Goal: Information Seeking & Learning: Learn about a topic

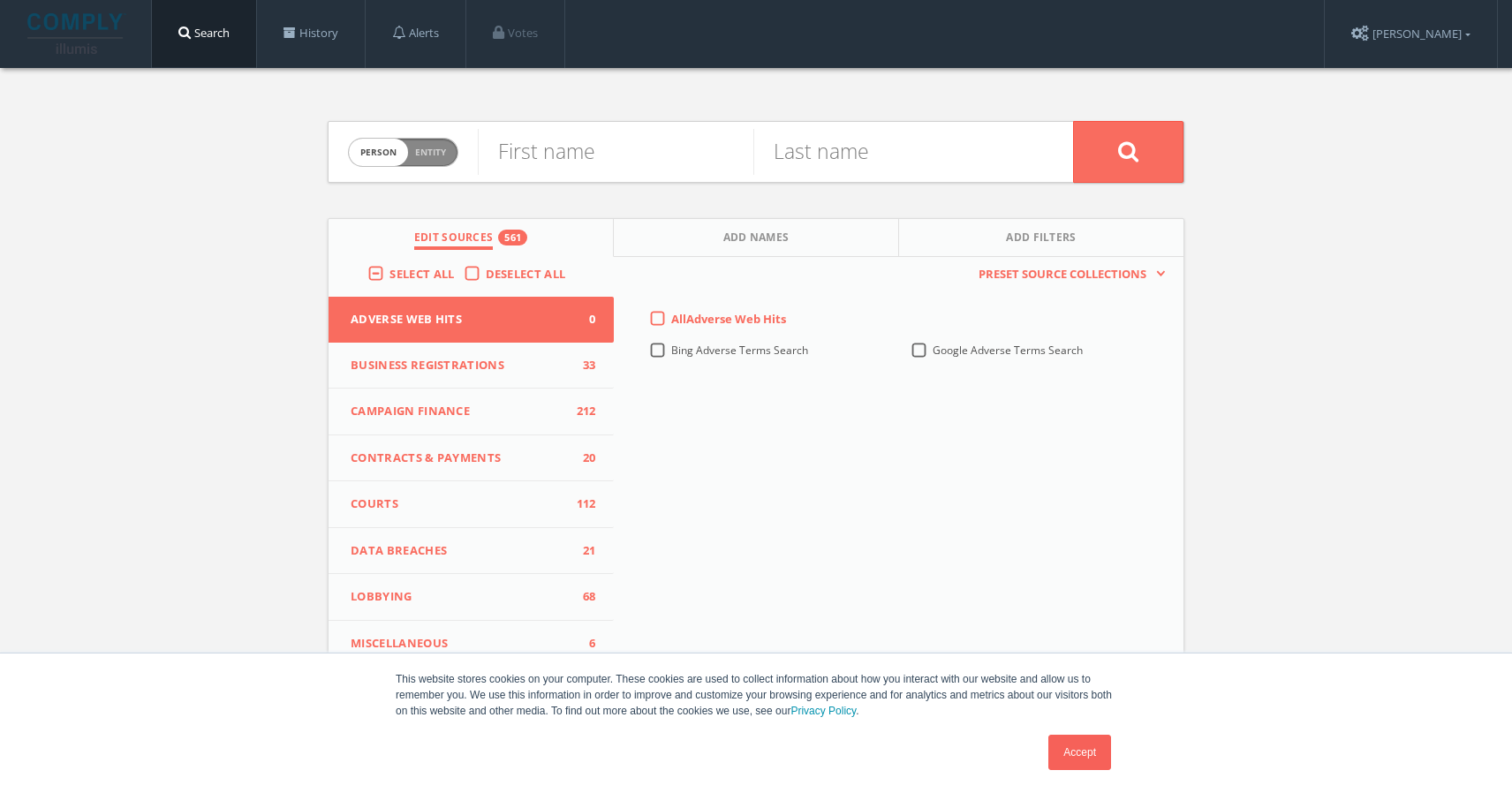
click at [438, 154] on span "Entity" at bounding box center [431, 152] width 31 height 13
checkbox input "true"
click at [520, 152] on input "text" at bounding box center [774, 152] width 595 height 46
type input "beacon capital partners"
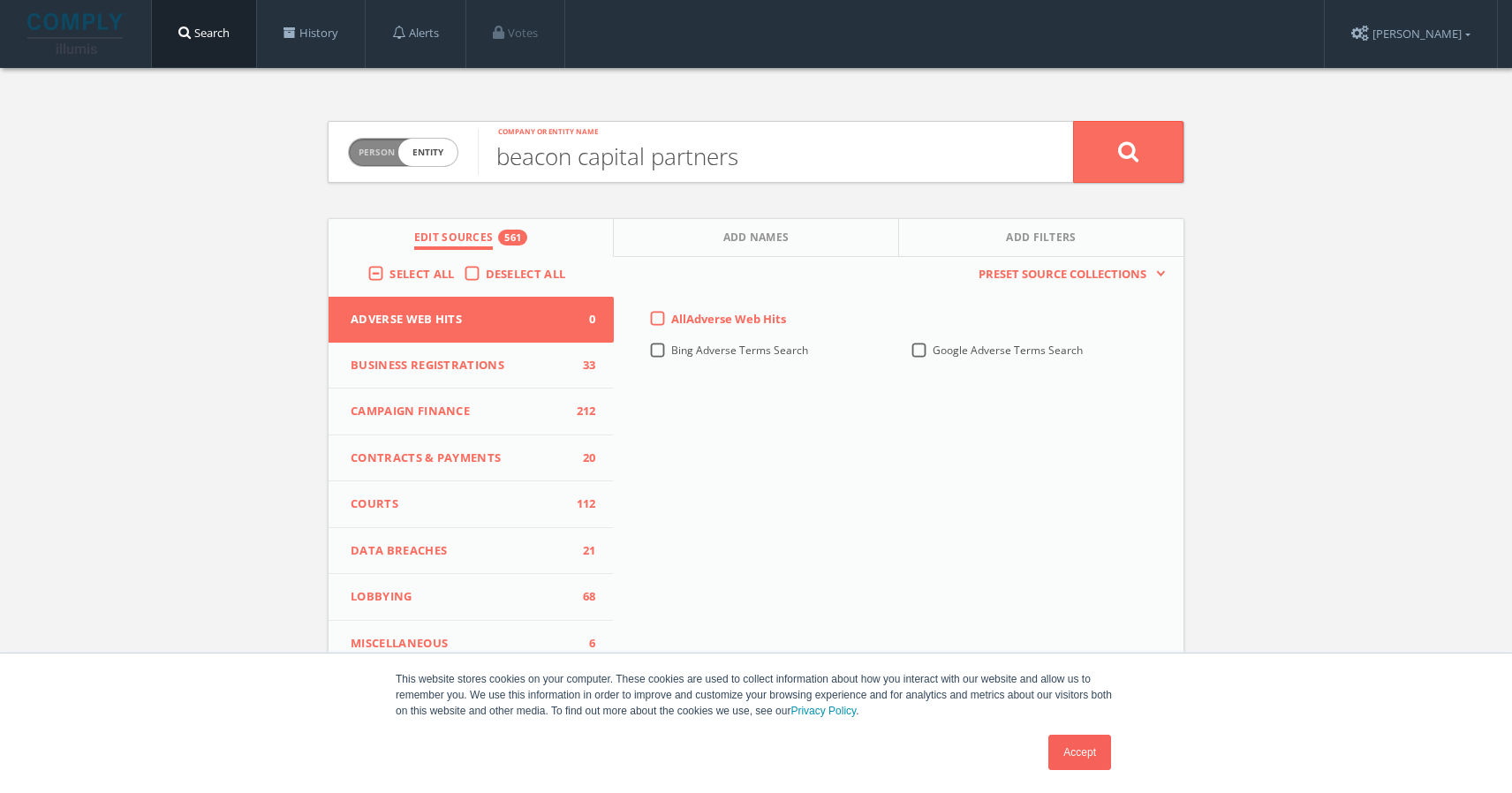
click at [671, 319] on label "All Adverse Web Hits" at bounding box center [729, 319] width 115 height 18
click at [0, 0] on Hits-all-0 "All Adverse Web Hits" at bounding box center [0, 0] width 0 height 0
click at [1116, 163] on button at bounding box center [1128, 152] width 110 height 62
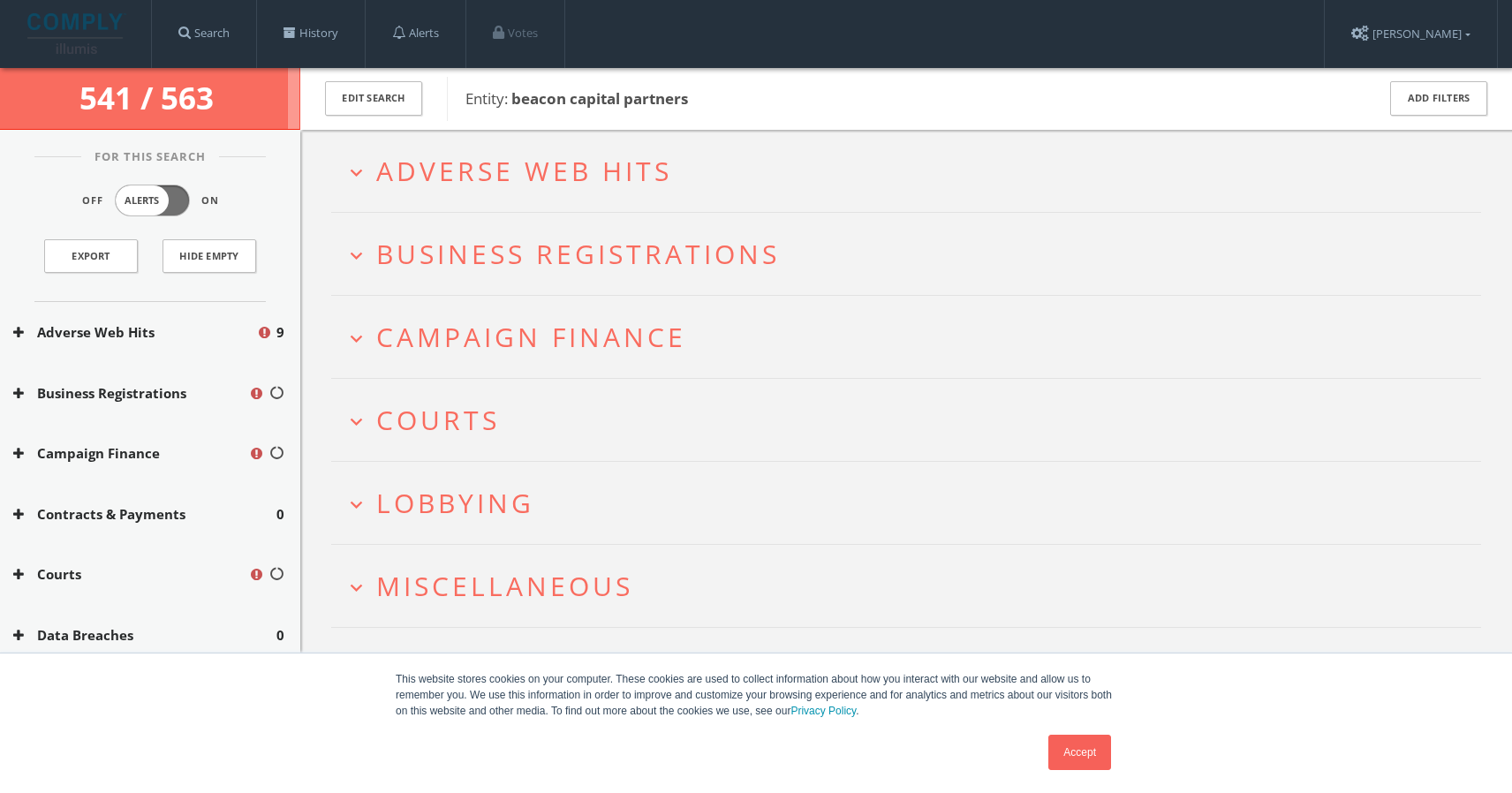
click at [545, 161] on span "Adverse Web Hits" at bounding box center [524, 170] width 296 height 36
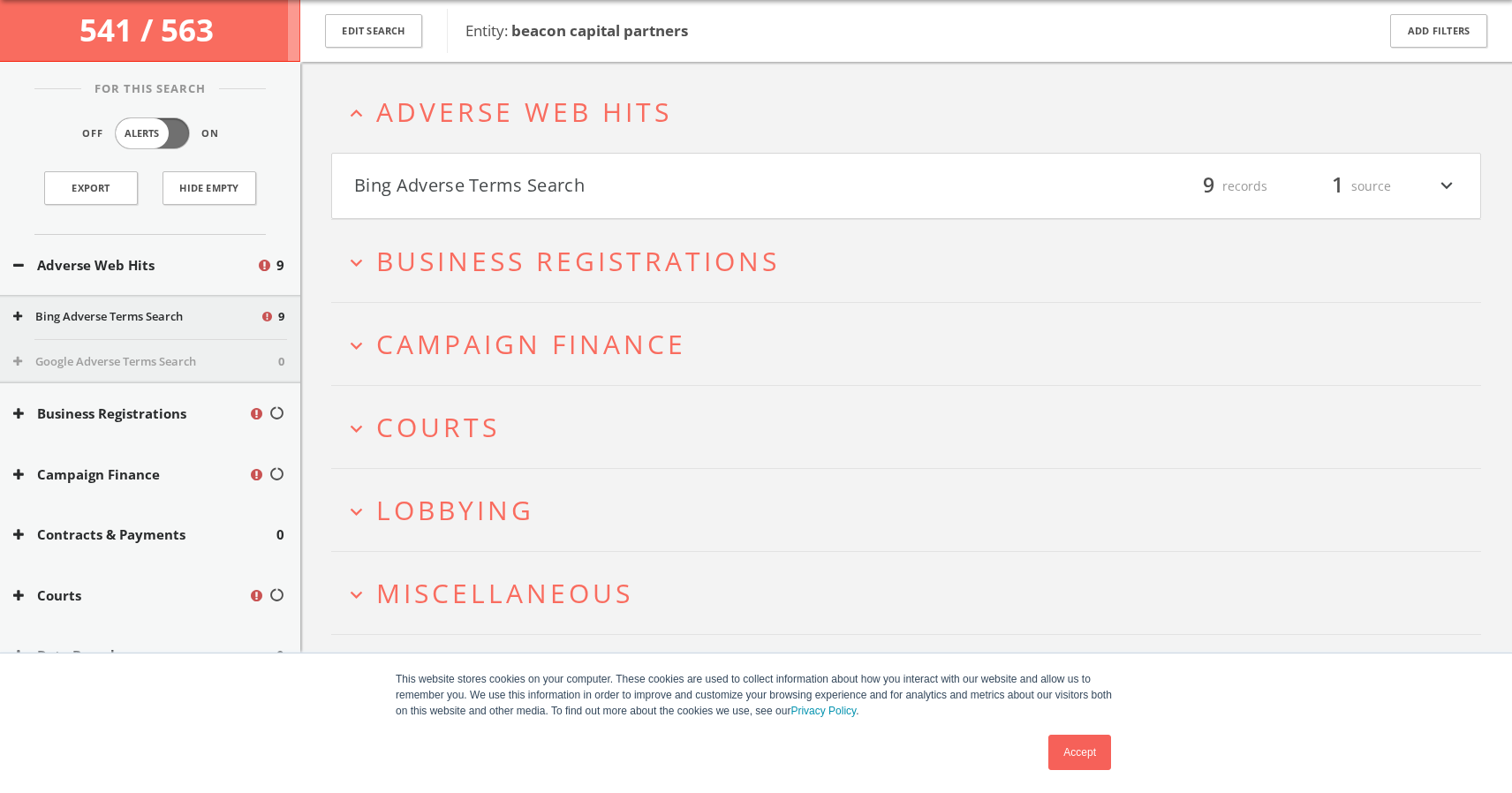
click at [539, 256] on span "Business Registrations" at bounding box center [578, 261] width 404 height 36
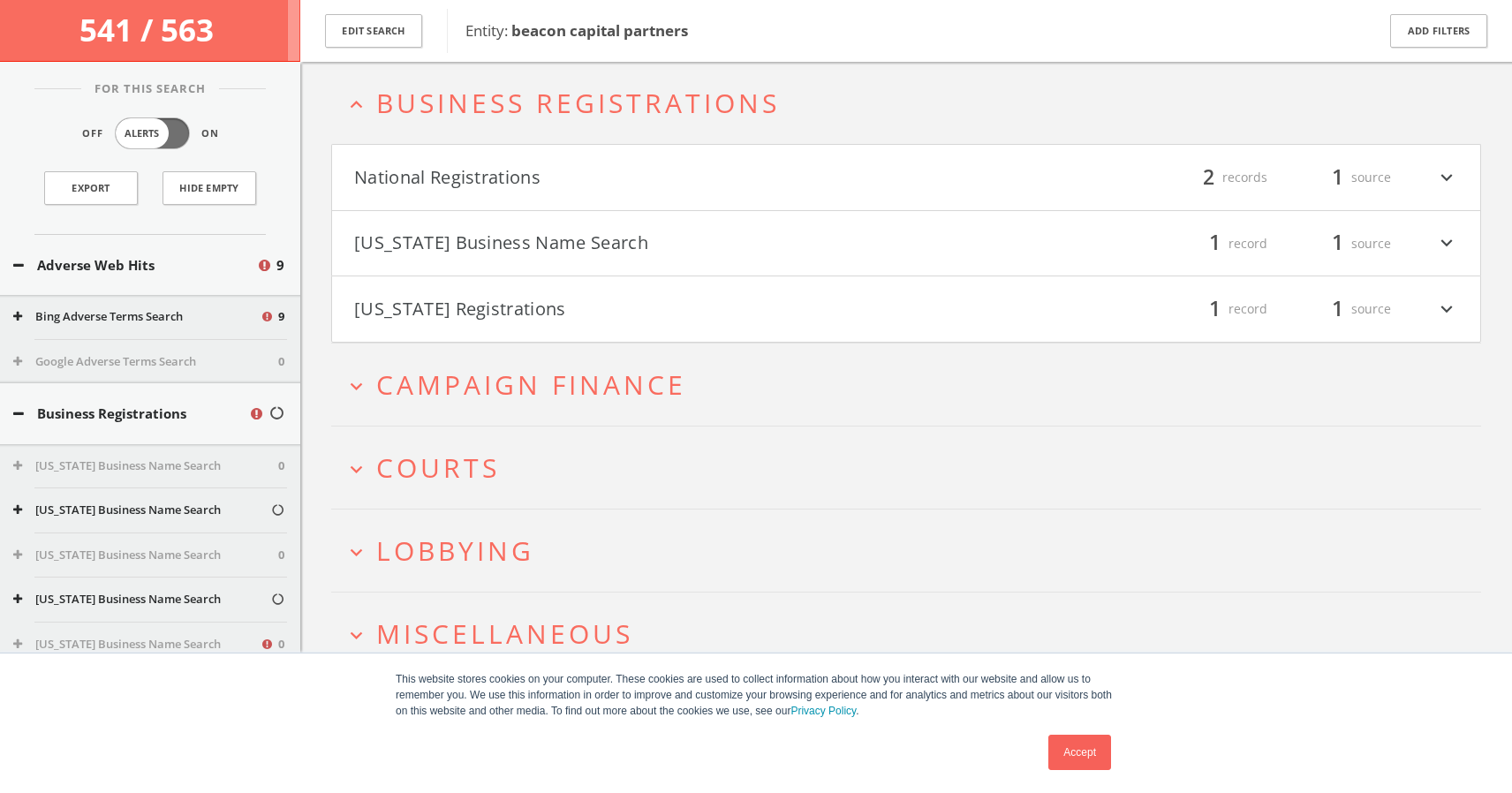
scroll to position [251, 0]
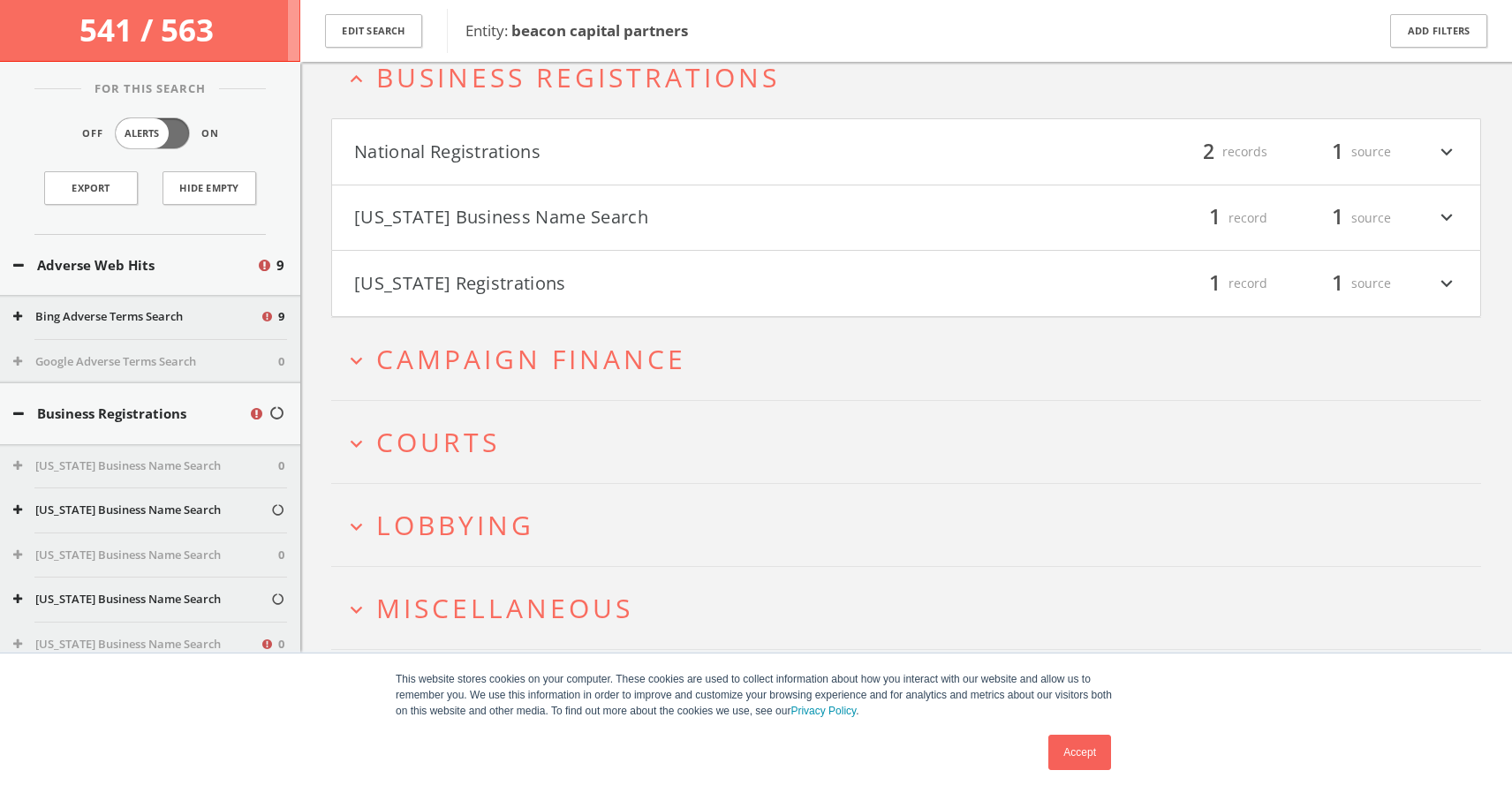
click at [489, 604] on span "Miscellaneous" at bounding box center [504, 607] width 257 height 36
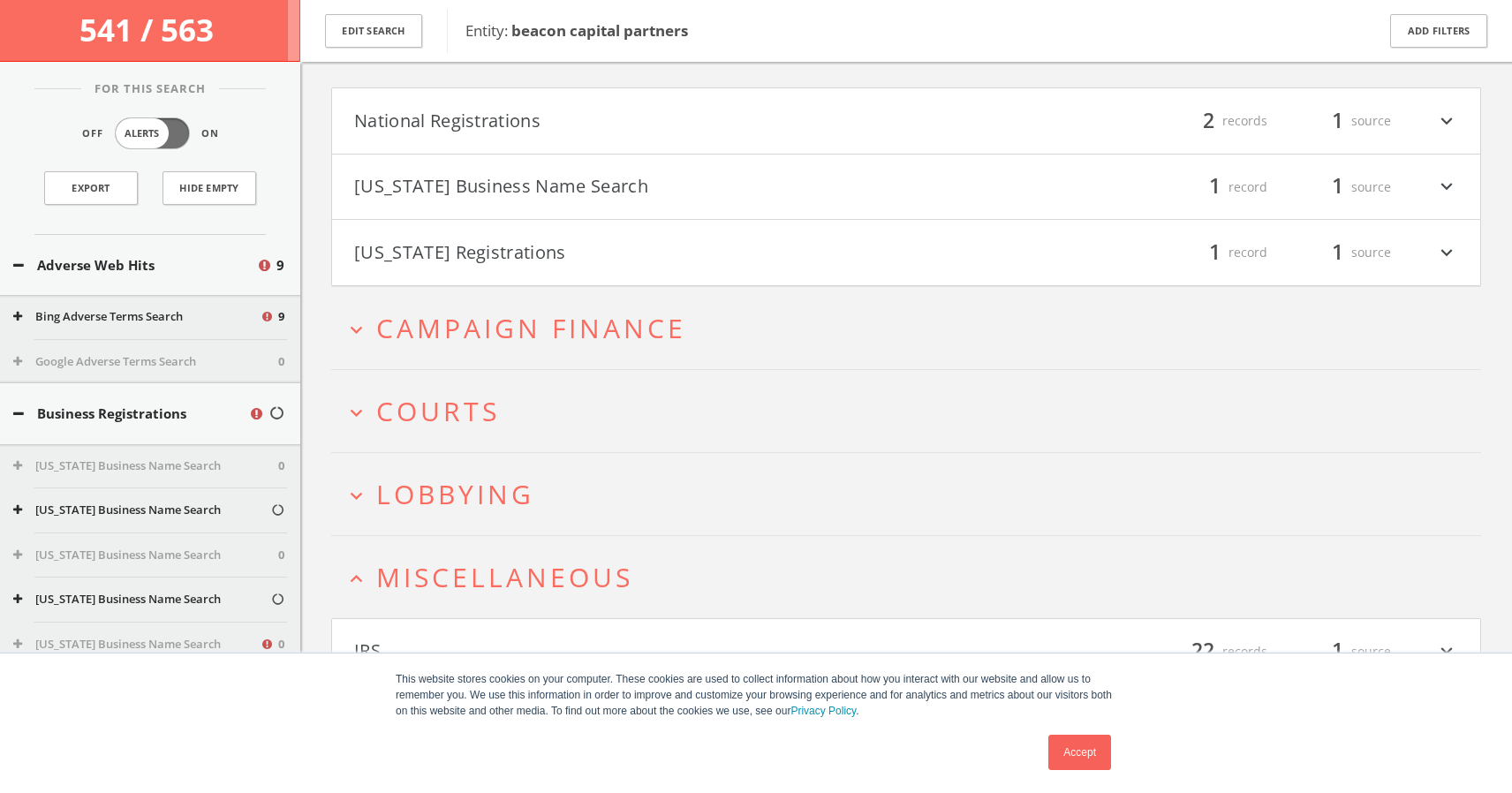
scroll to position [318, 0]
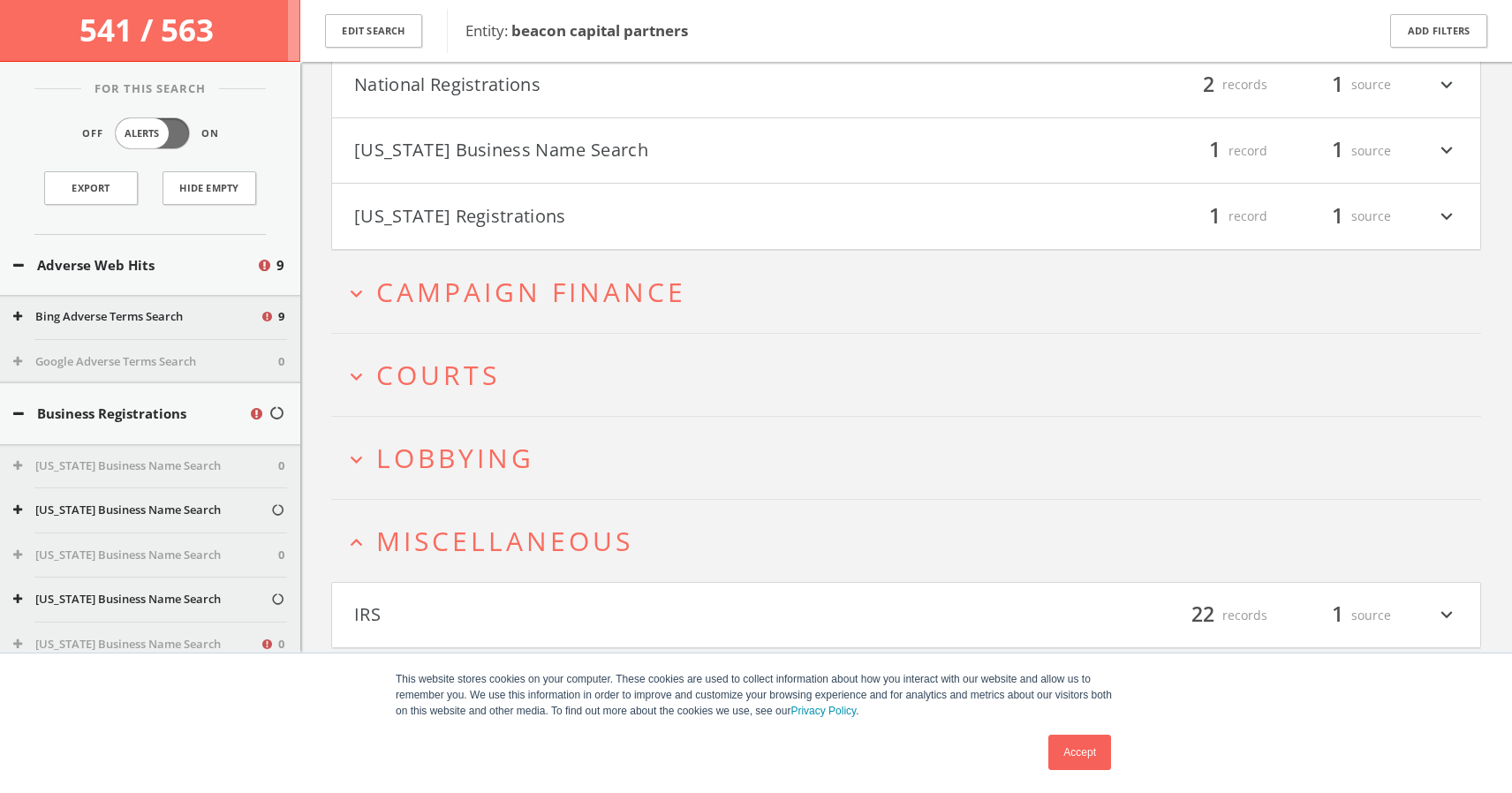
click at [364, 618] on button "IRS" at bounding box center [630, 614] width 552 height 30
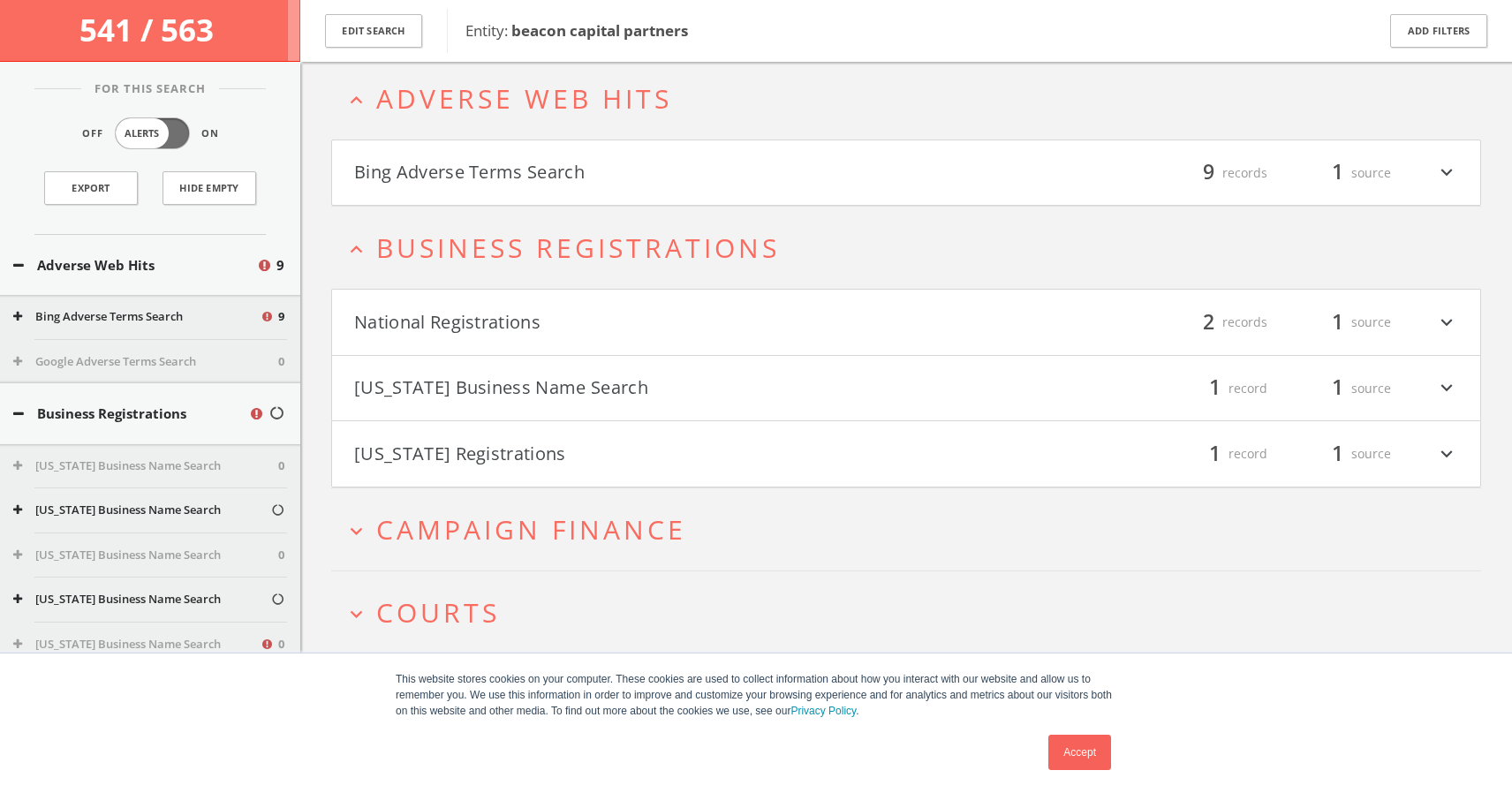
scroll to position [0, 0]
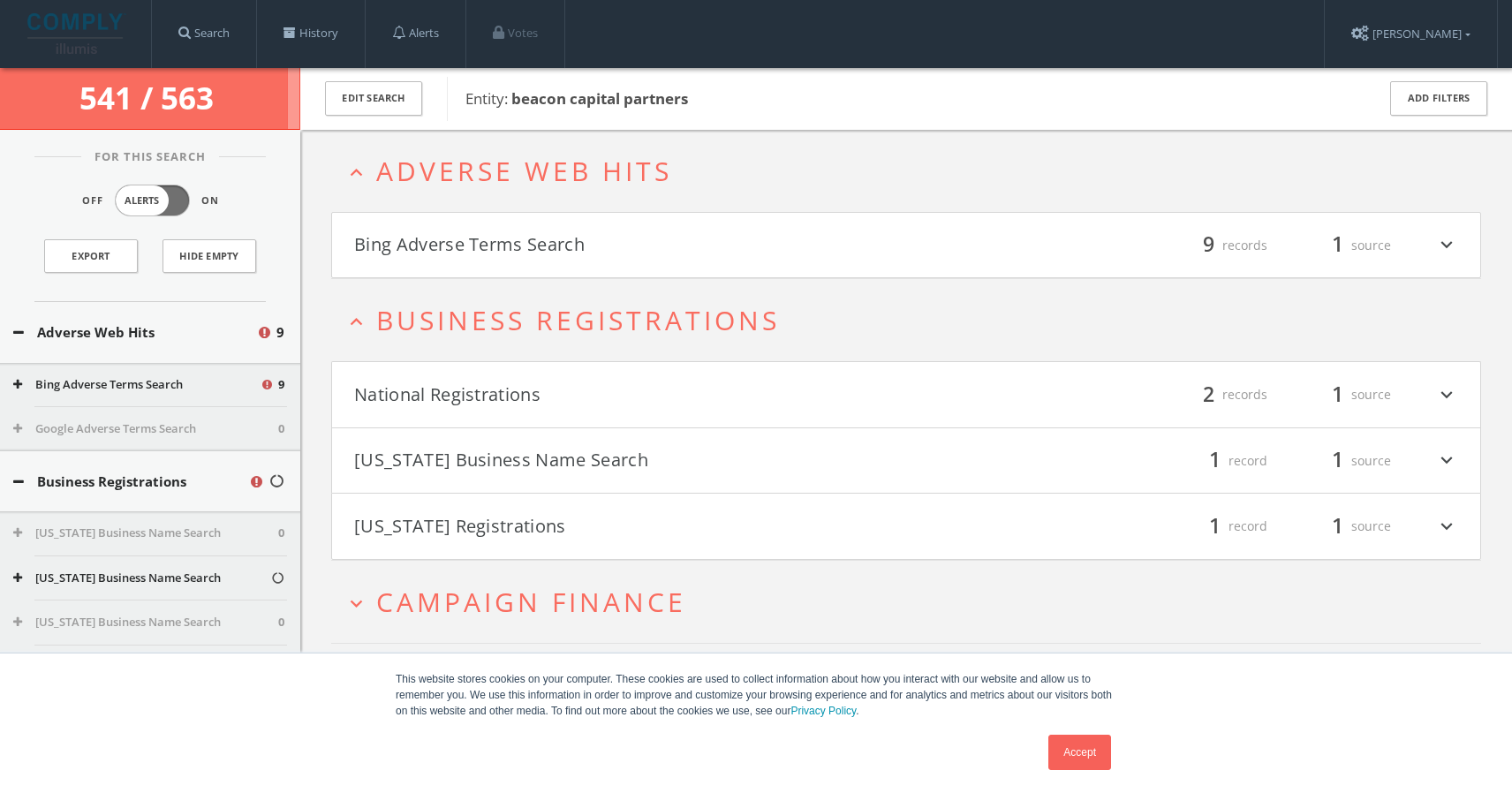
click at [515, 248] on button "Bing Adverse Terms Search" at bounding box center [630, 245] width 552 height 30
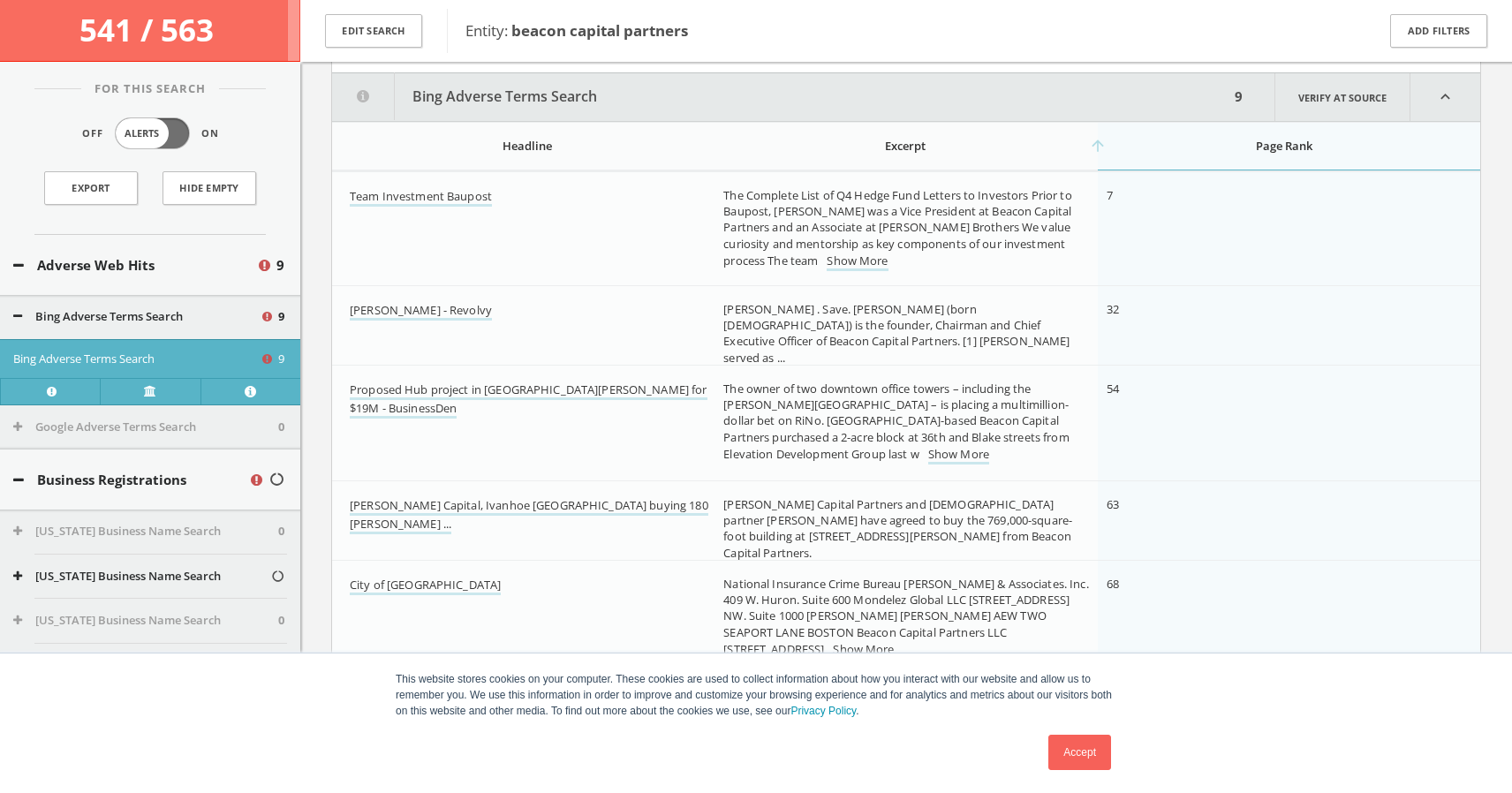
scroll to position [216, 0]
click at [465, 390] on link "Proposed Hub project in [GEOGRAPHIC_DATA][PERSON_NAME] for $19M - BusinessDen" at bounding box center [529, 397] width 358 height 37
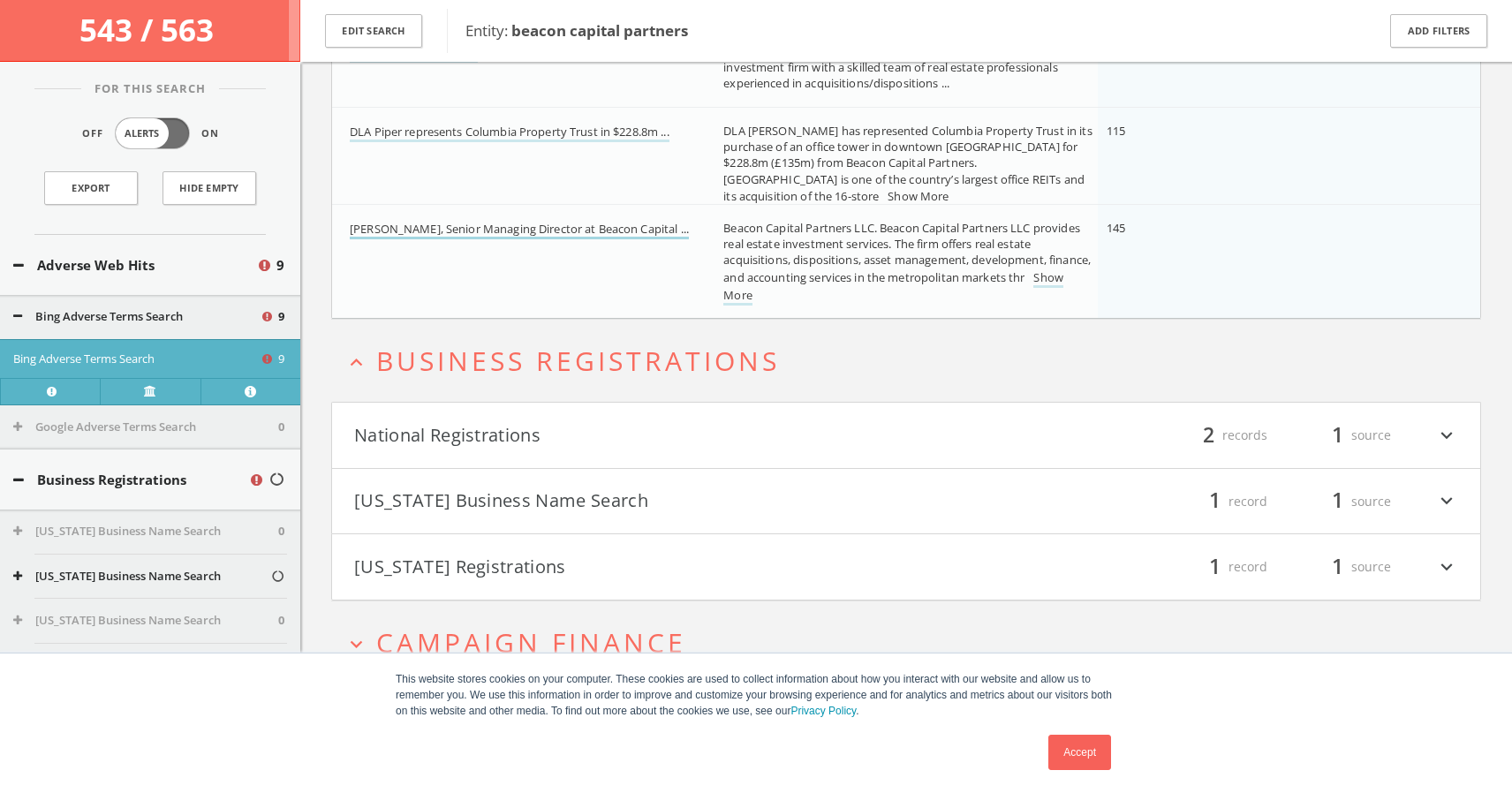
scroll to position [942, 0]
click at [781, 292] on link "Show More" at bounding box center [893, 285] width 340 height 37
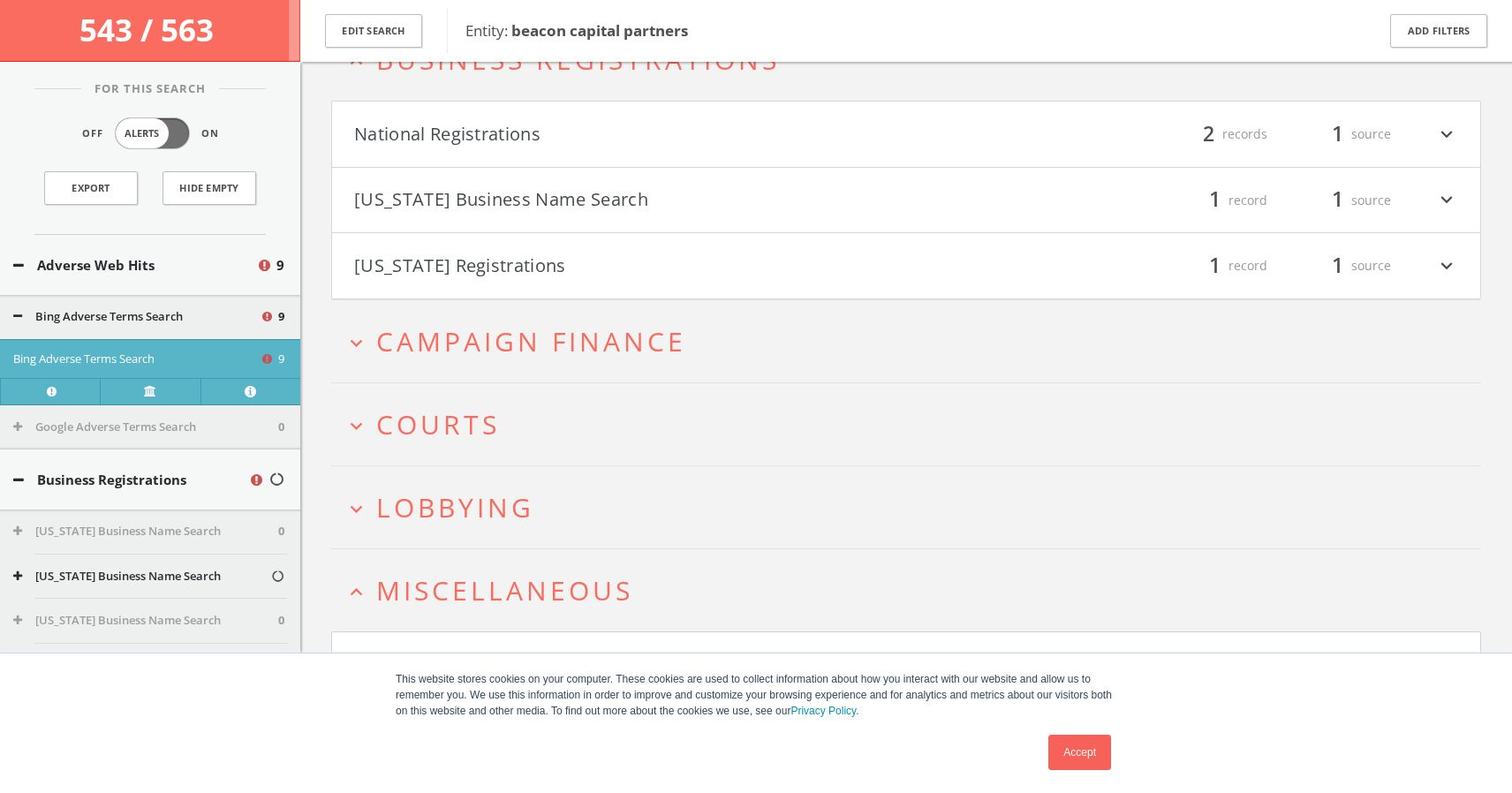
click at [590, 346] on span "Campaign Finance" at bounding box center [530, 341] width 310 height 36
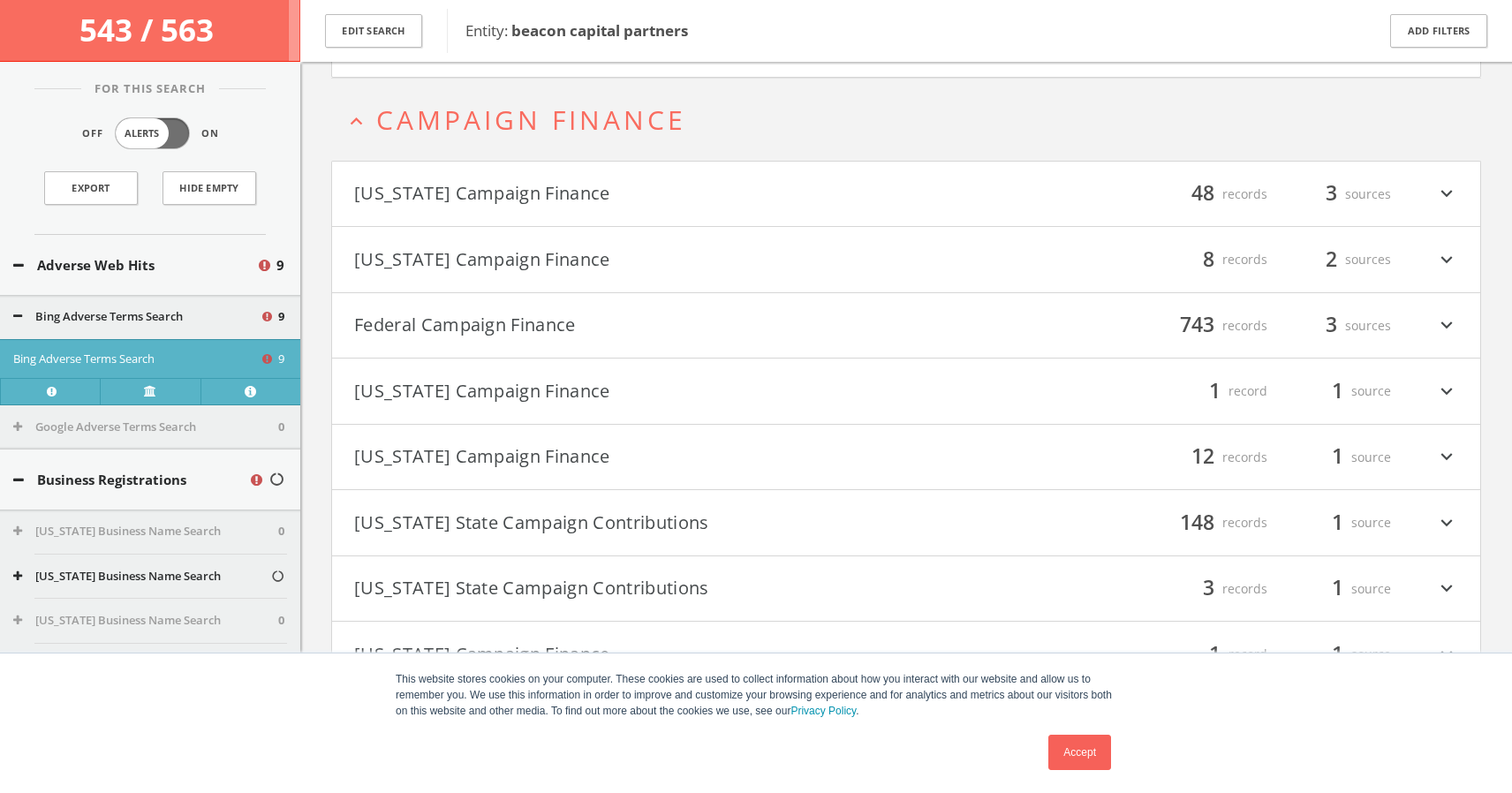
scroll to position [1495, 0]
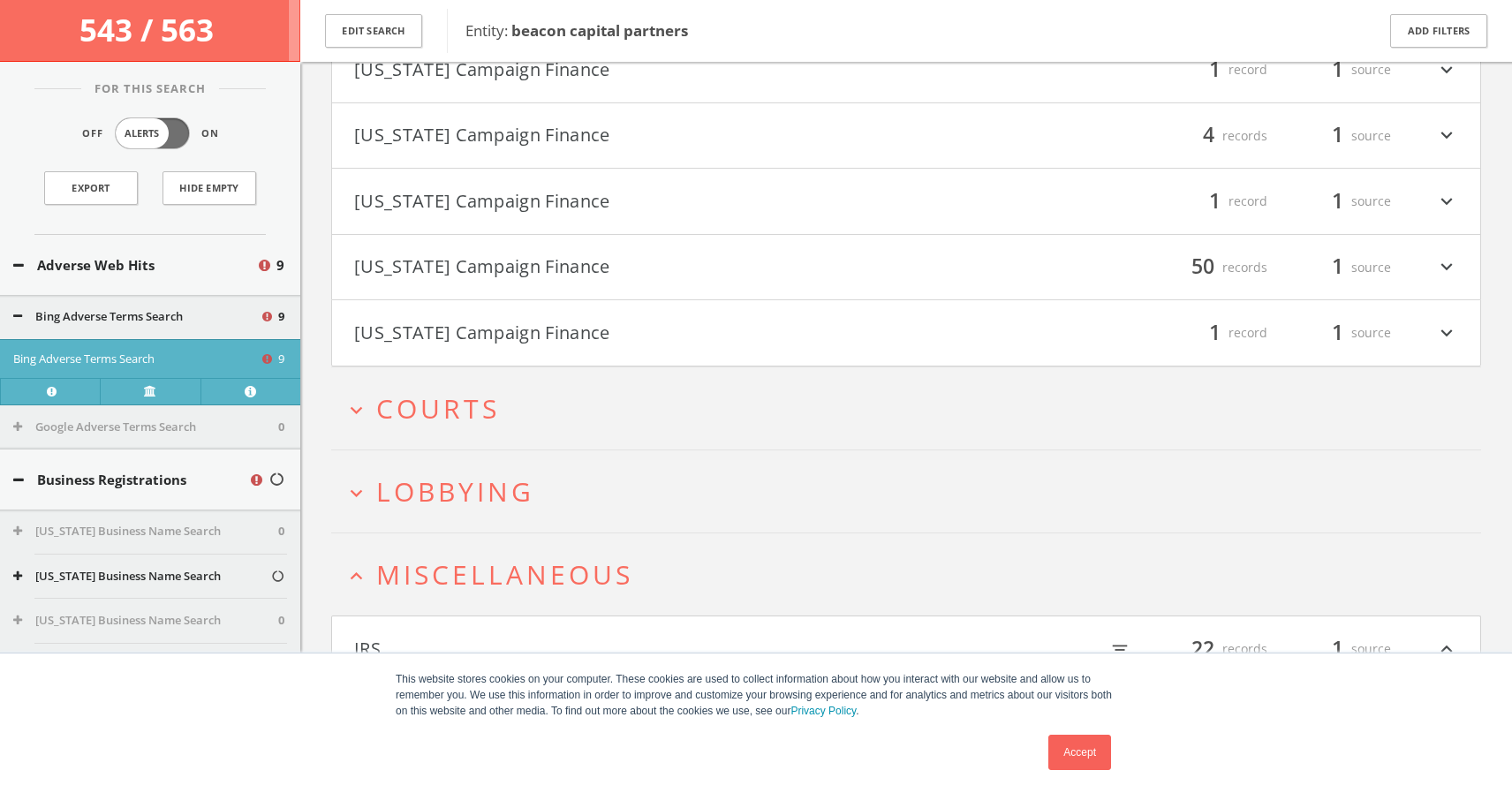
click at [461, 413] on span "Courts" at bounding box center [438, 408] width 124 height 36
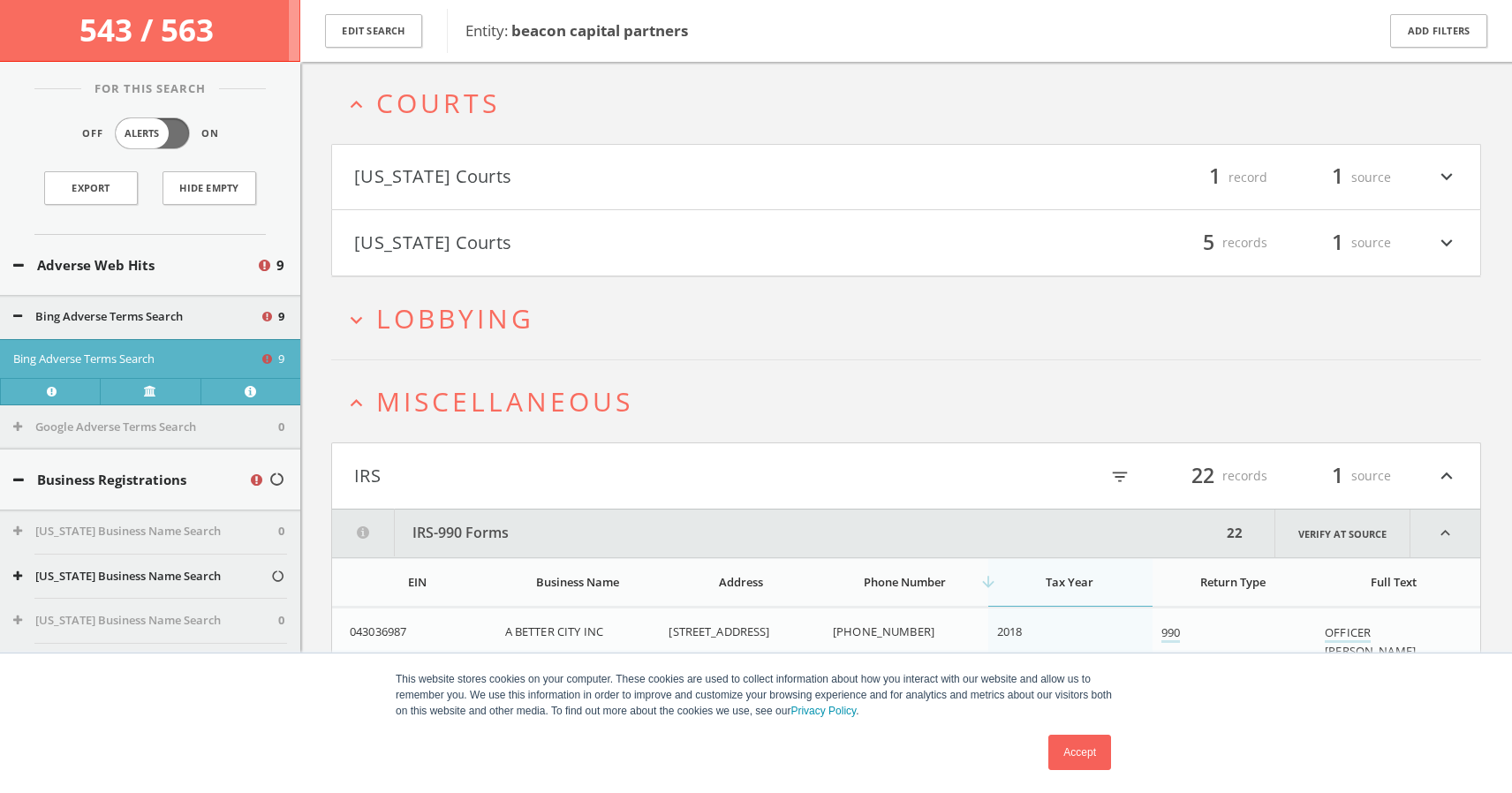
click at [530, 331] on span "Lobbying" at bounding box center [455, 318] width 158 height 36
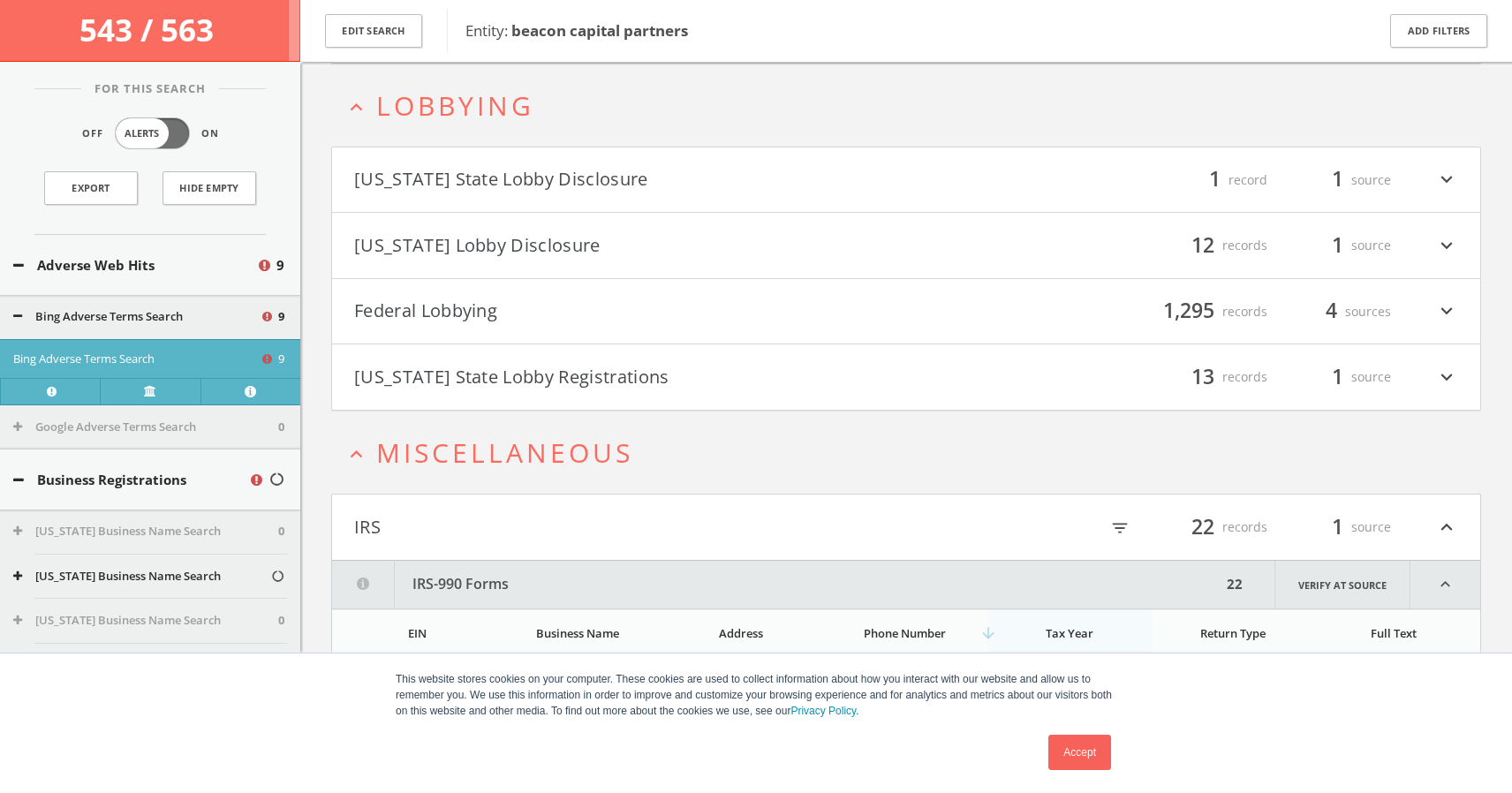
scroll to position [2584, 0]
click at [1447, 307] on icon "expand_more" at bounding box center [1446, 309] width 23 height 30
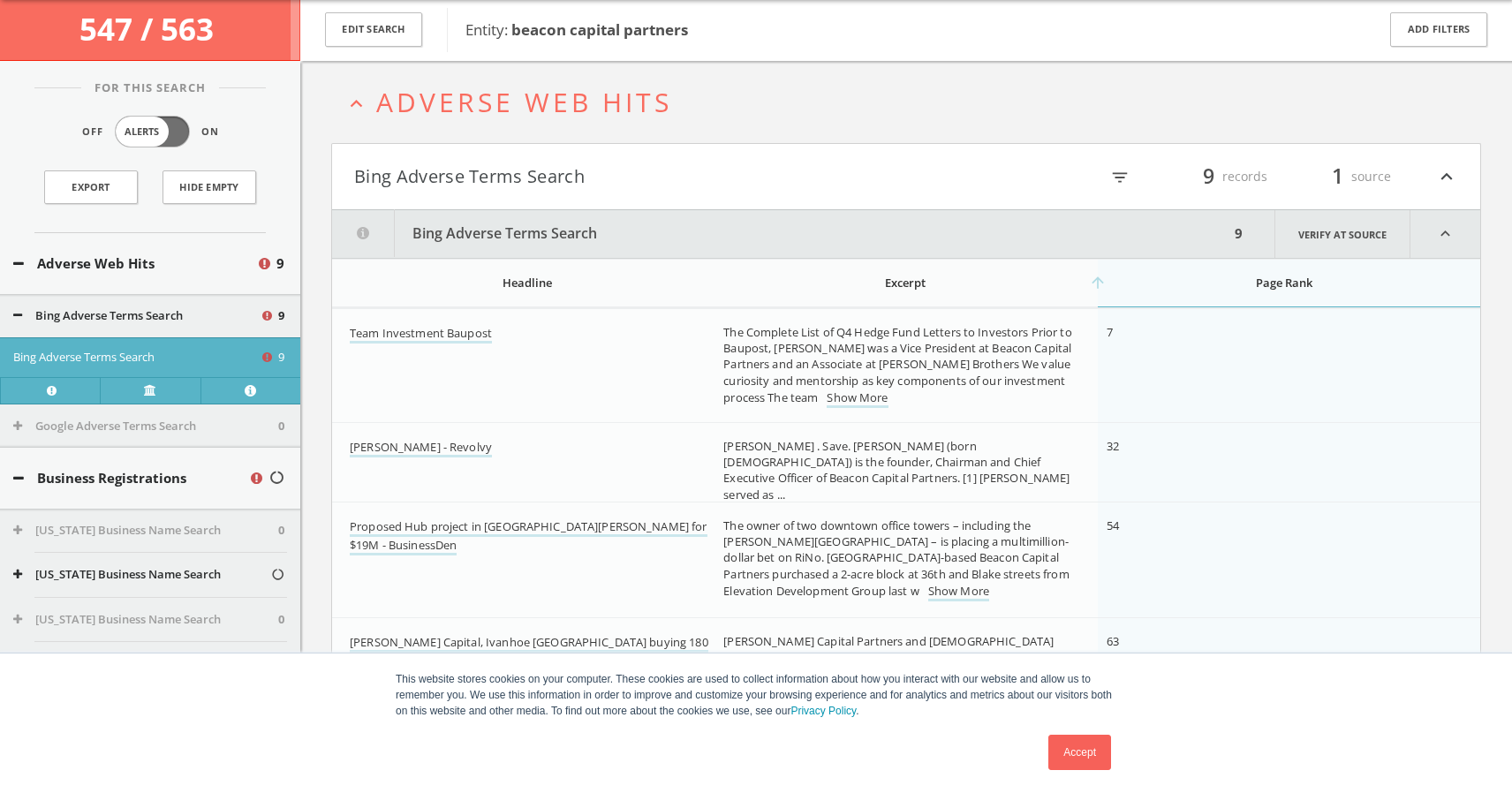
scroll to position [0, 0]
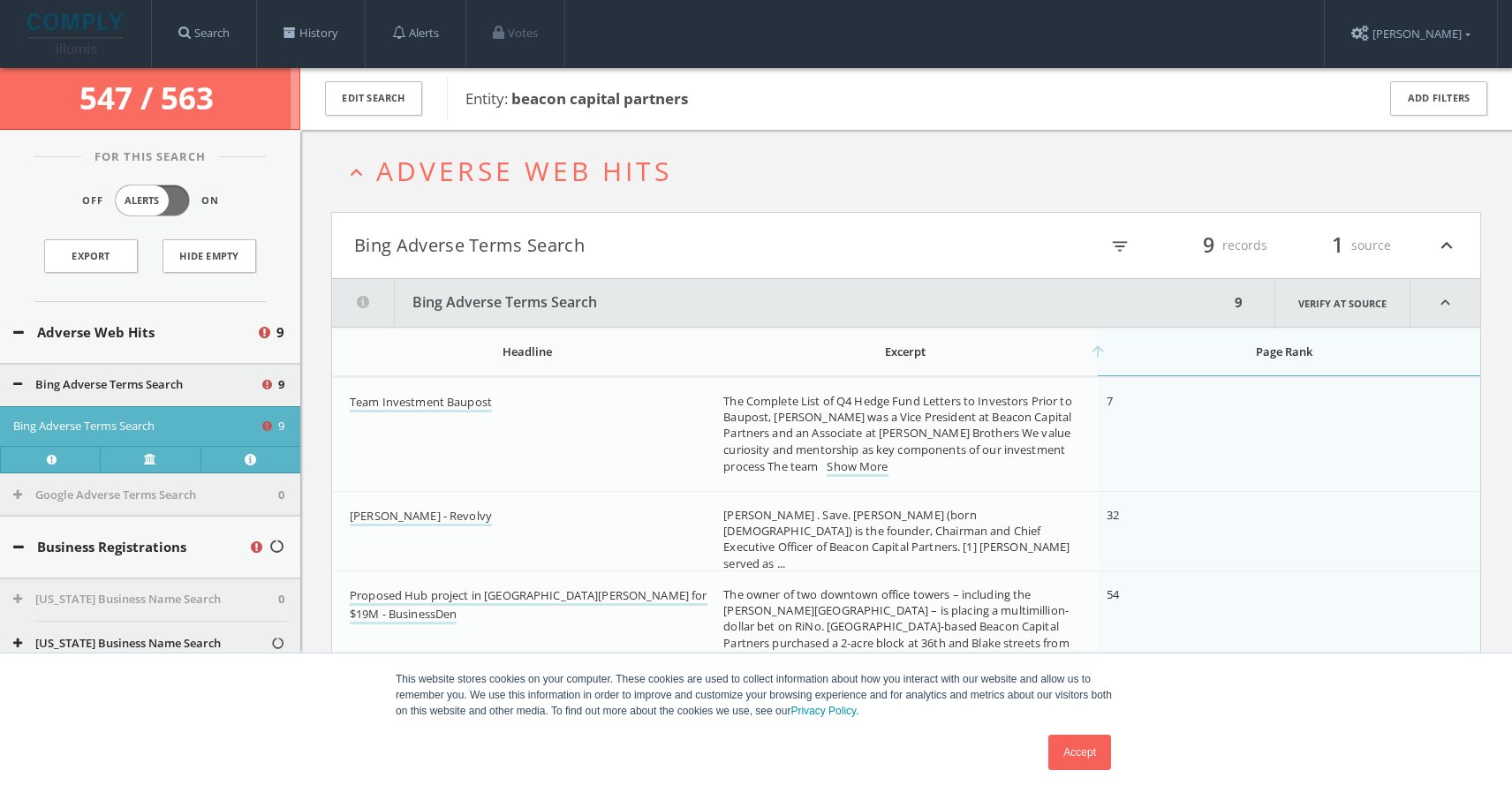
click at [1446, 240] on icon "expand_less" at bounding box center [1446, 245] width 23 height 30
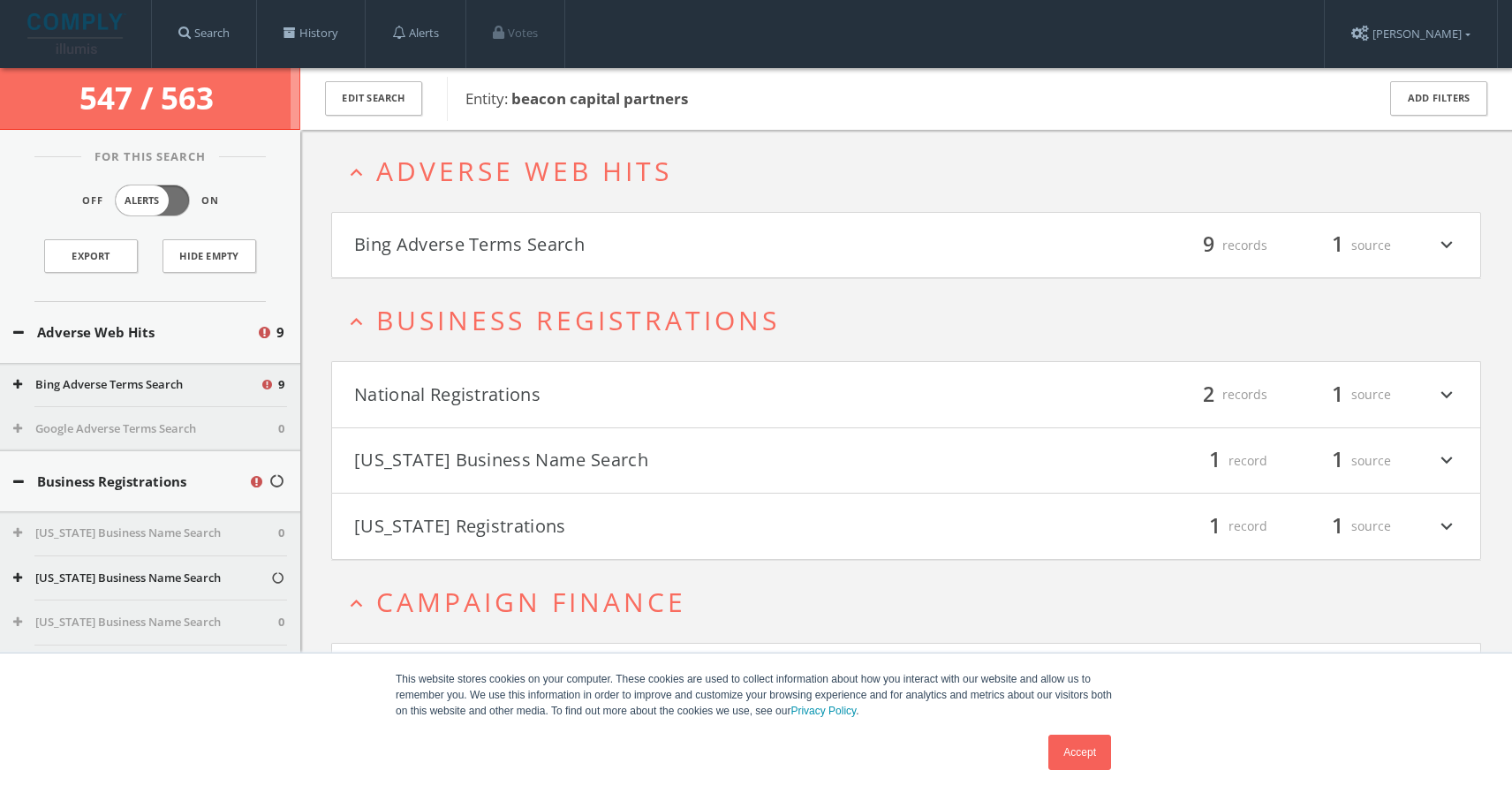
click at [1446, 395] on icon "expand_more" at bounding box center [1446, 394] width 23 height 30
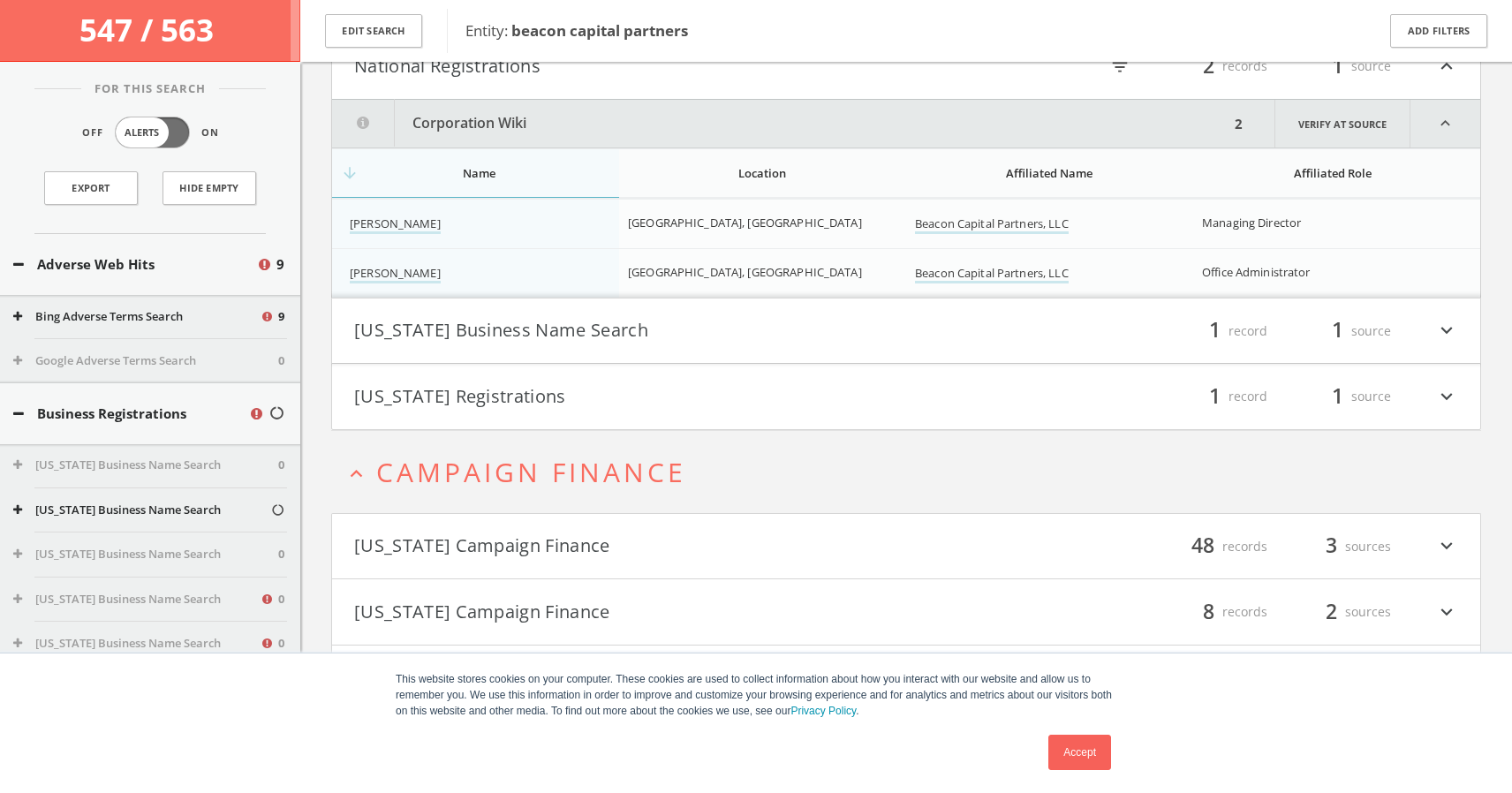
scroll to position [365, 0]
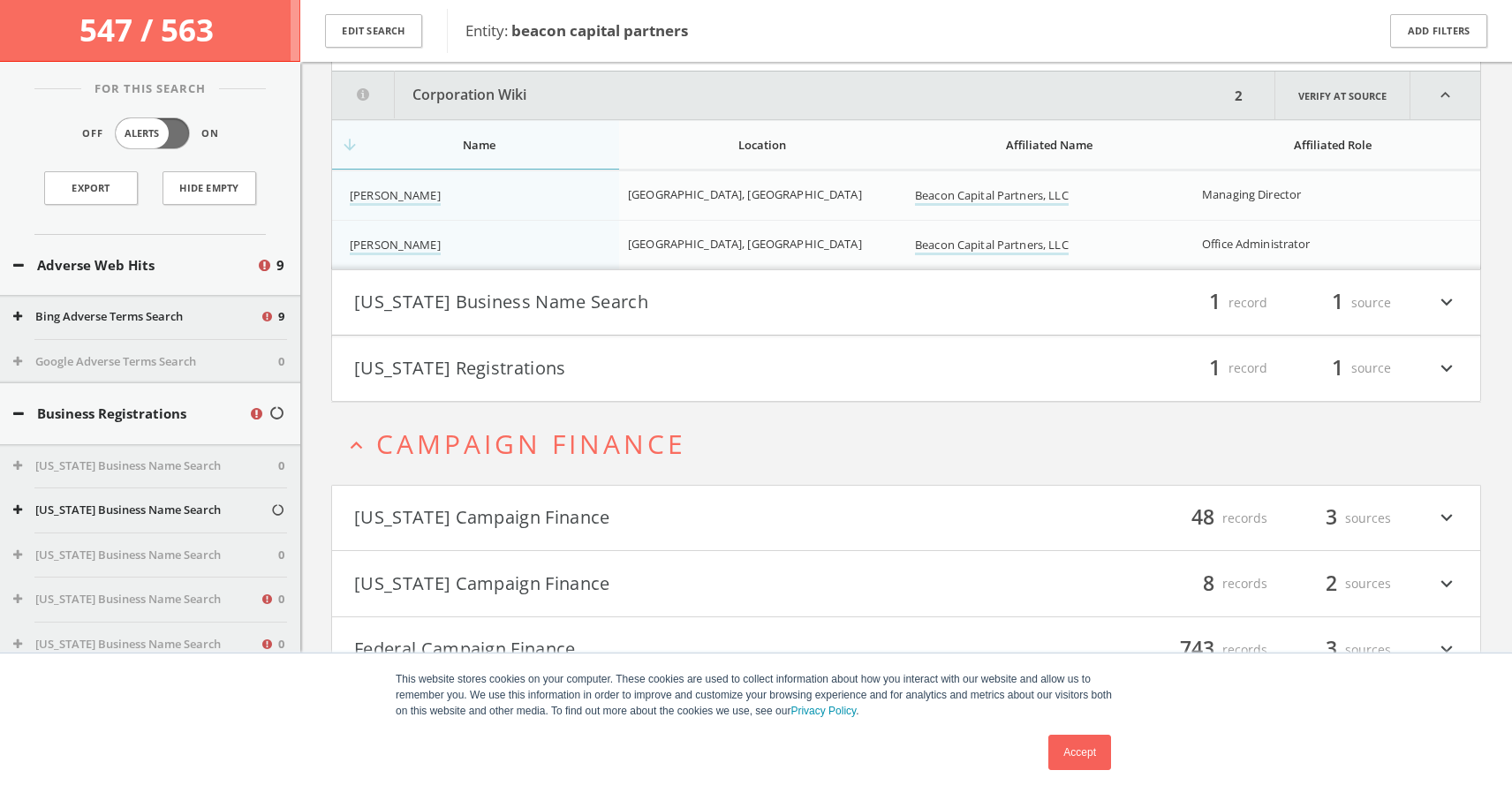
click at [1447, 301] on icon "expand_more" at bounding box center [1446, 302] width 23 height 30
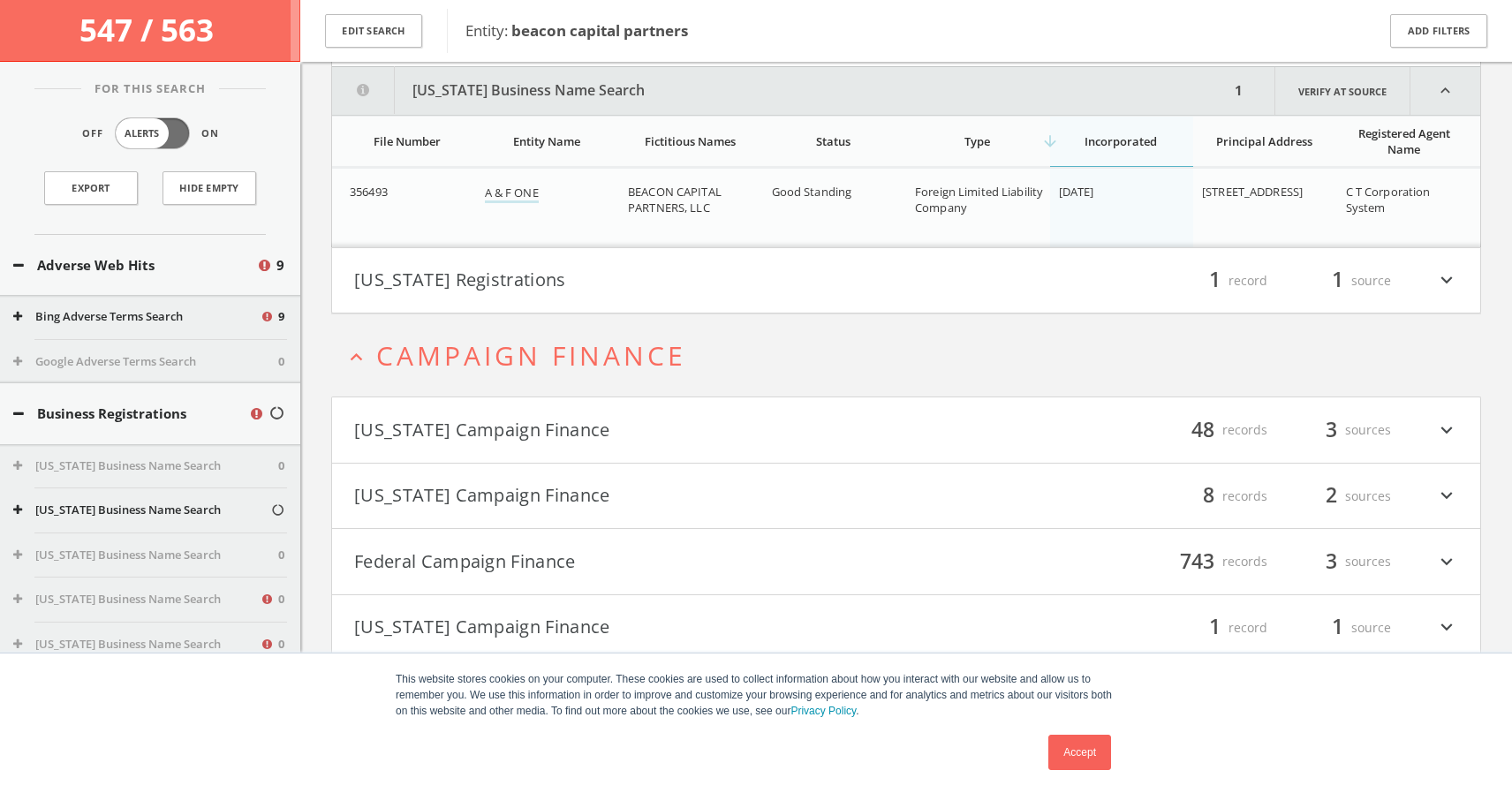
scroll to position [639, 0]
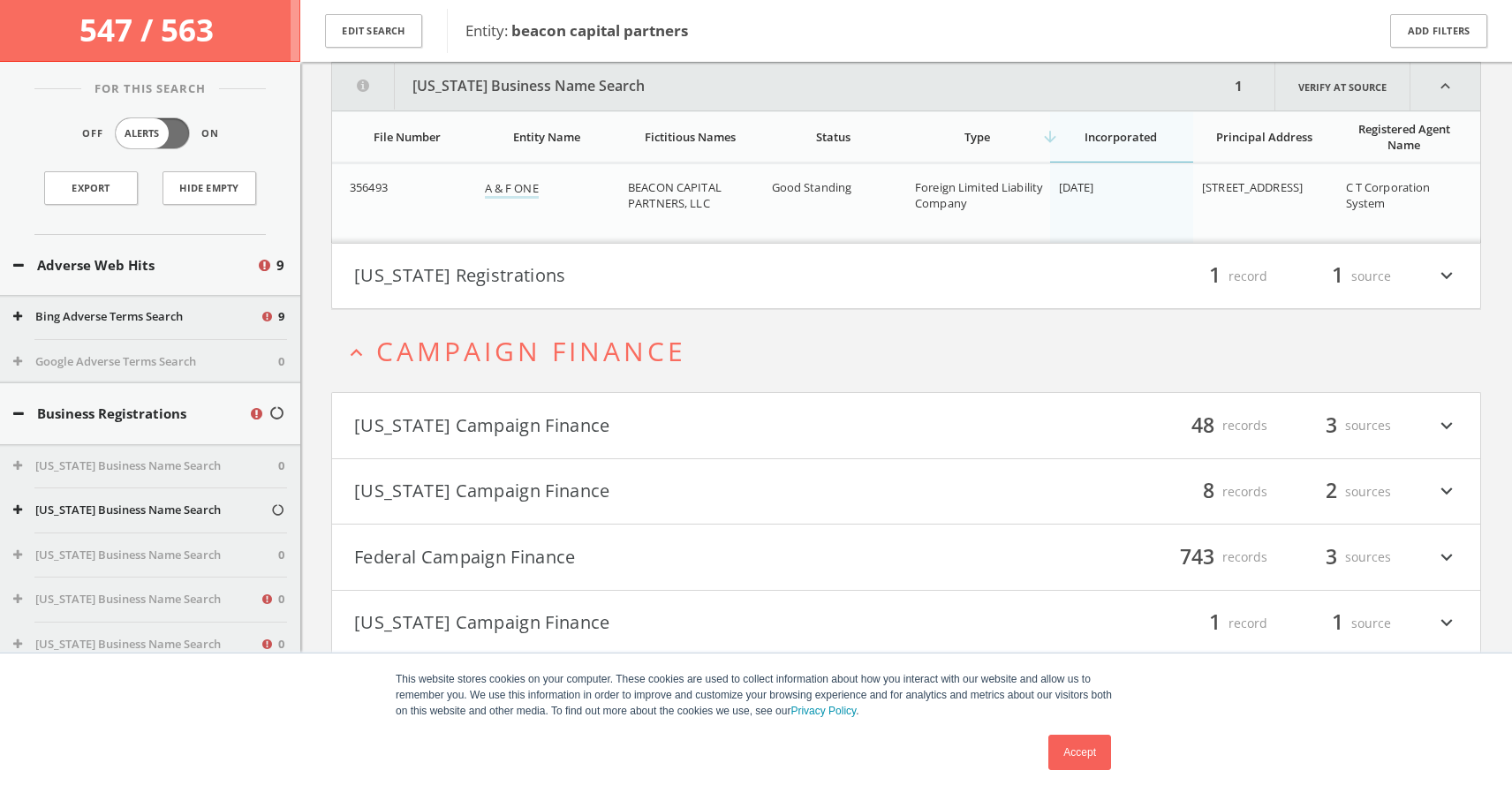
click at [1451, 272] on icon "expand_more" at bounding box center [1446, 275] width 23 height 30
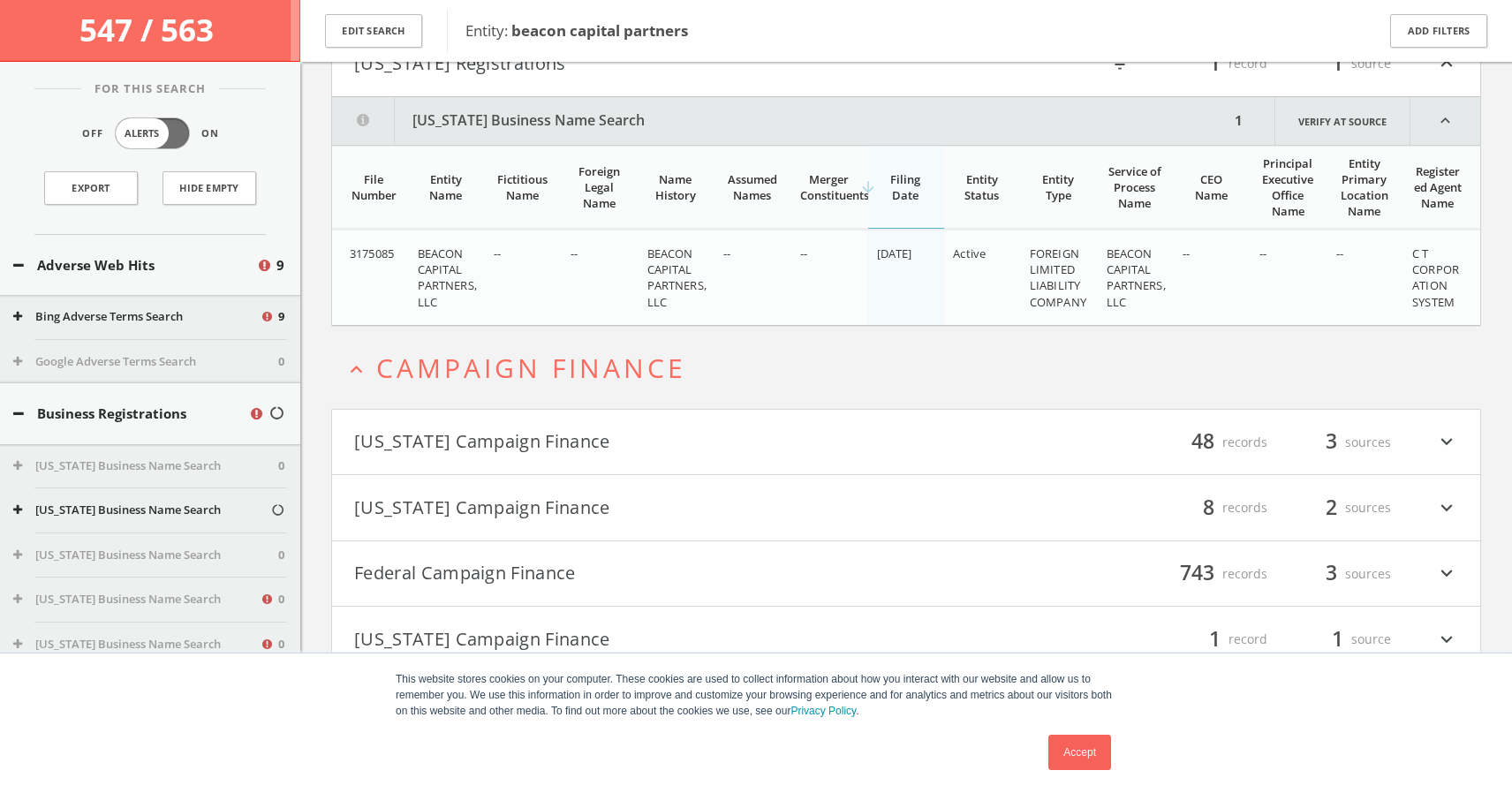
scroll to position [890, 0]
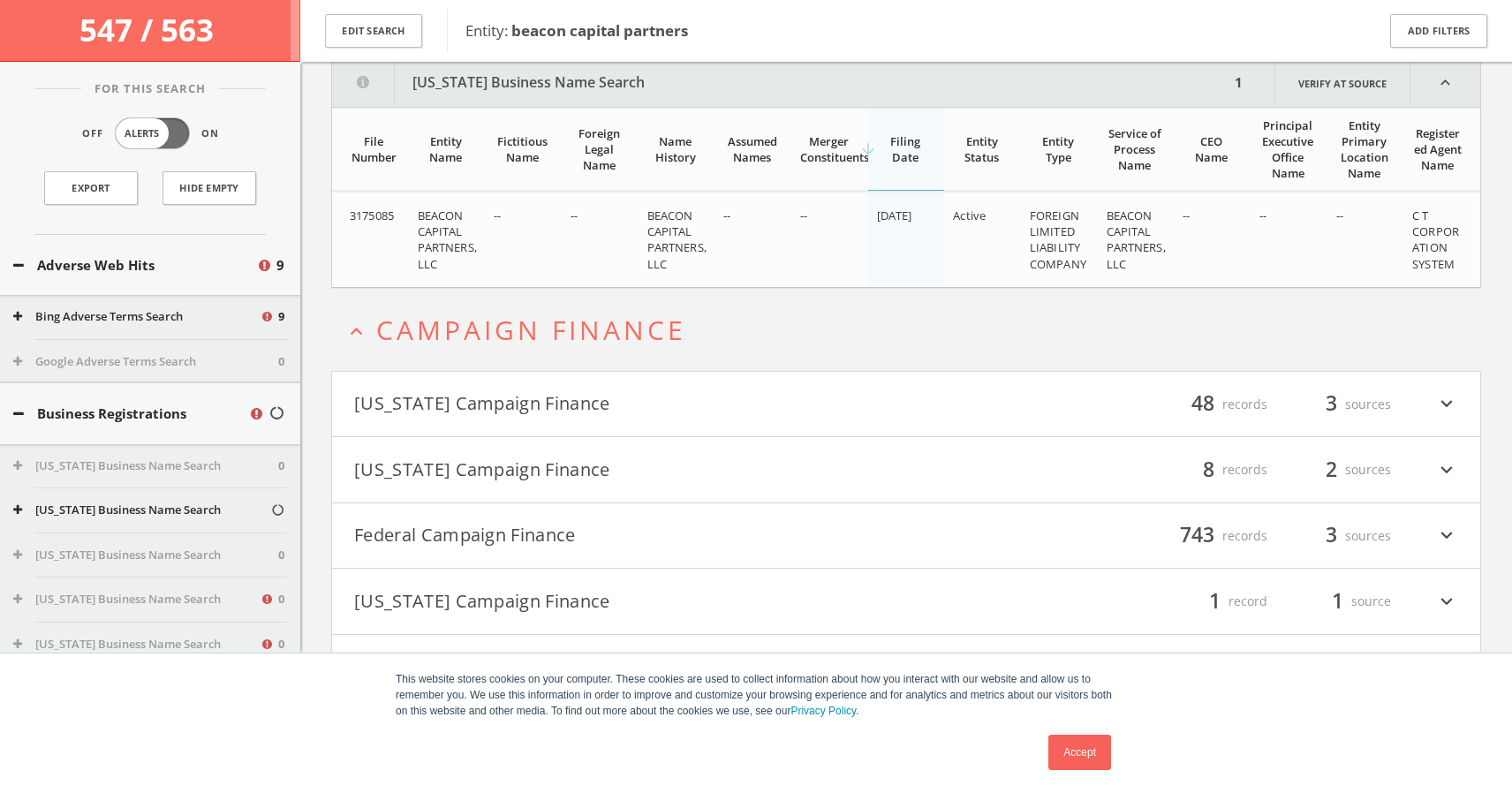
click at [1086, 757] on link "Accept" at bounding box center [1079, 752] width 63 height 35
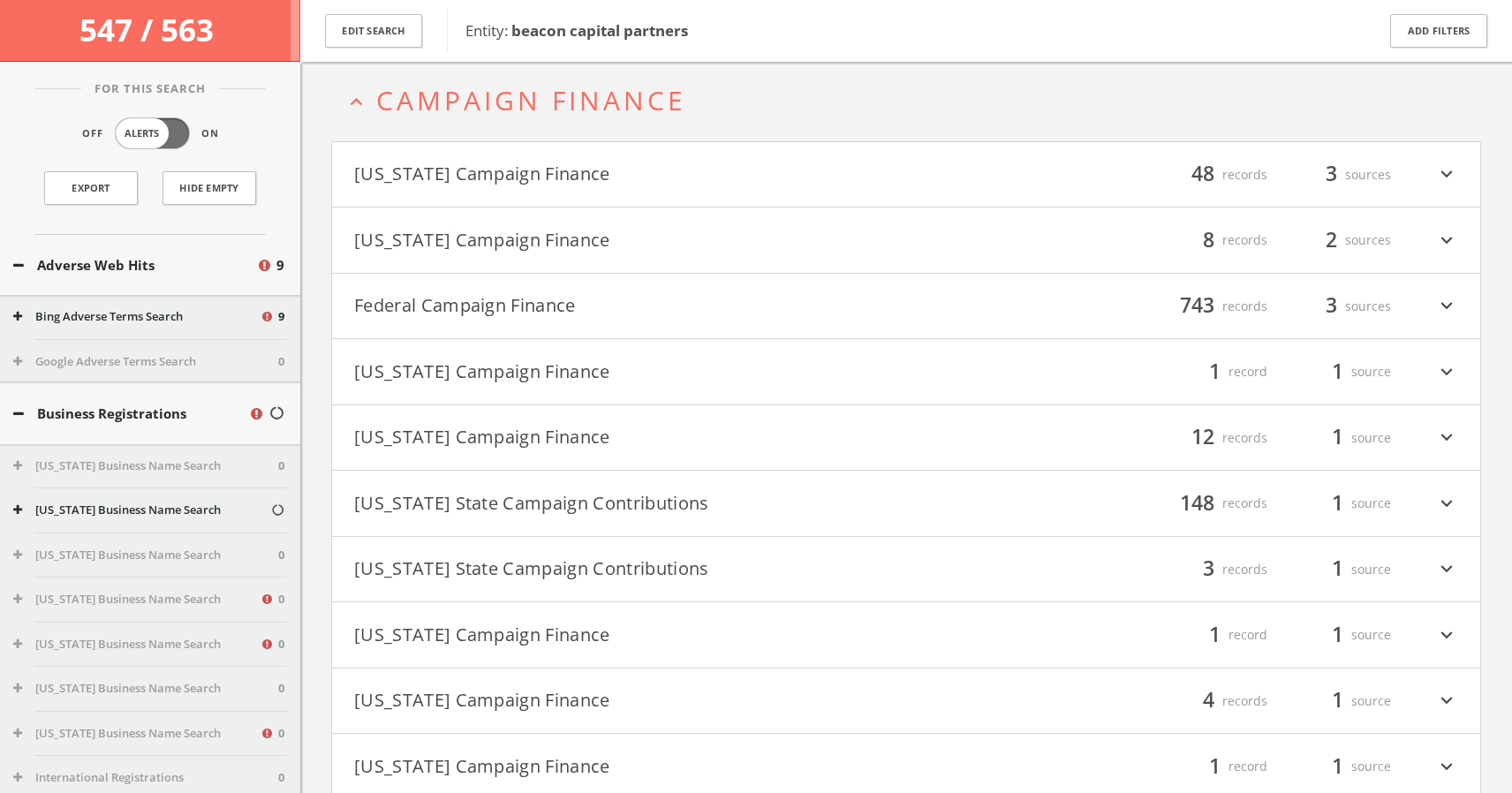
scroll to position [1120, 0]
click at [1443, 501] on icon "expand_more" at bounding box center [1446, 501] width 23 height 30
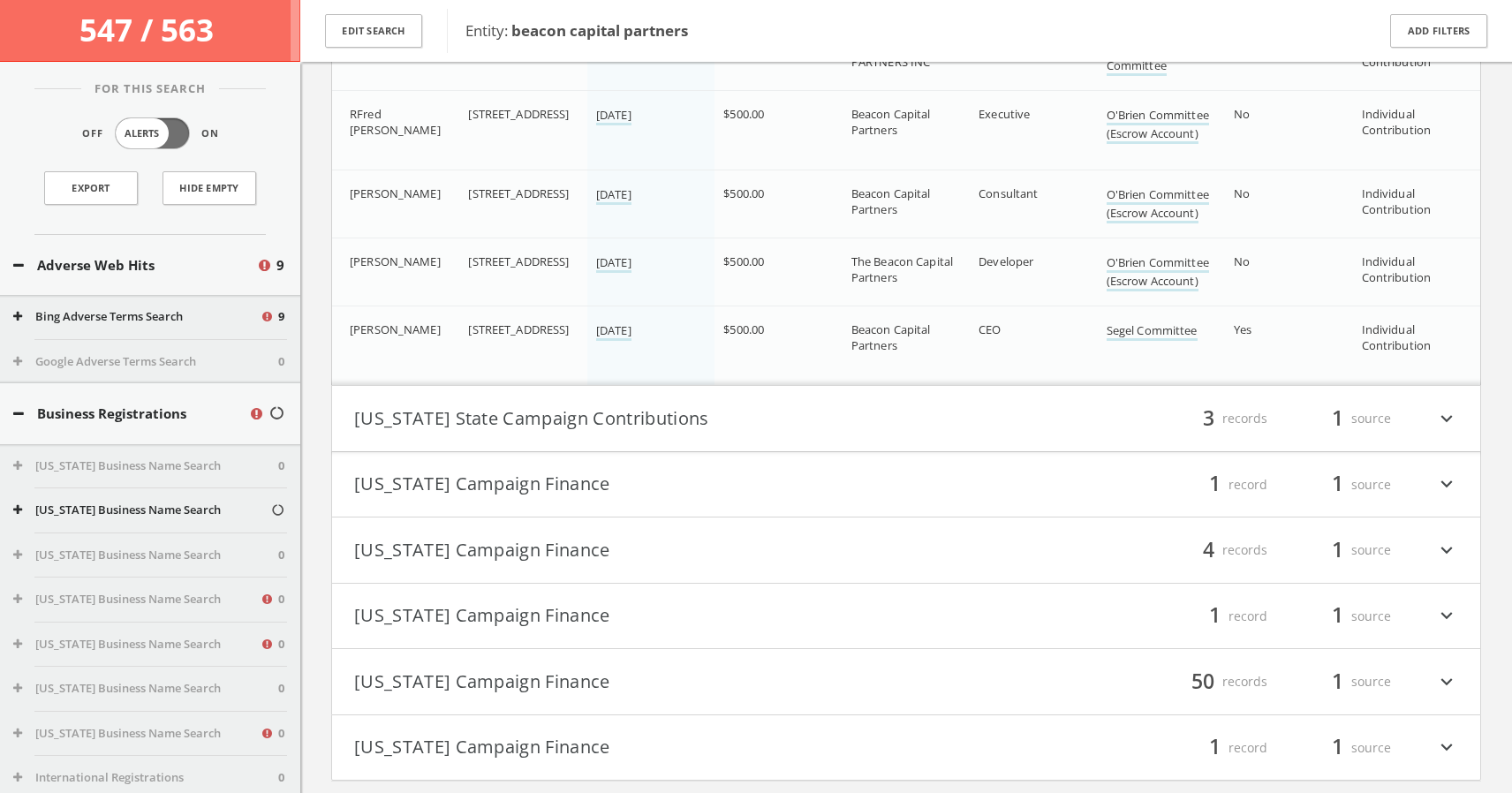
scroll to position [12361, 0]
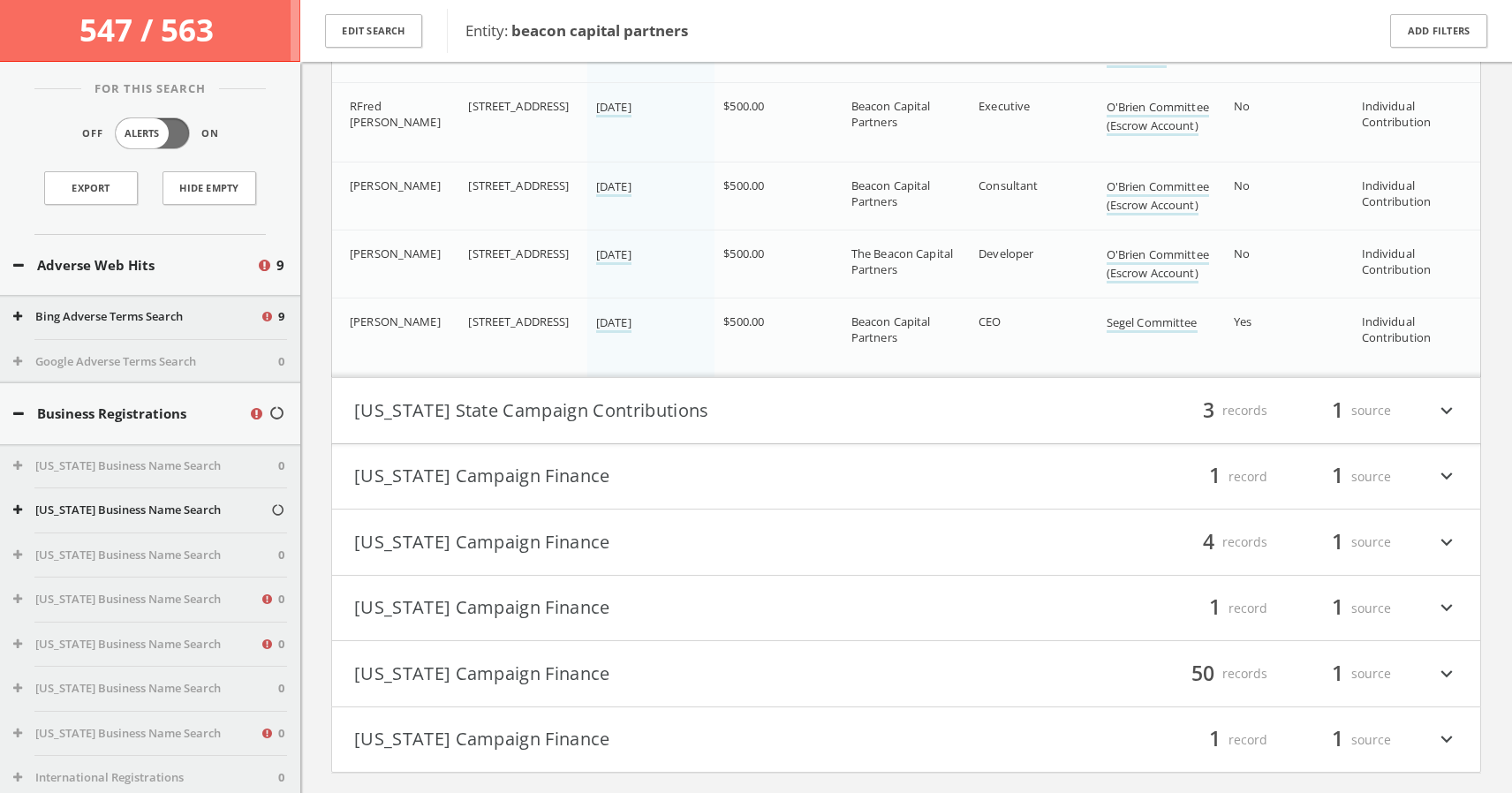
click at [1446, 408] on icon "expand_more" at bounding box center [1446, 410] width 23 height 30
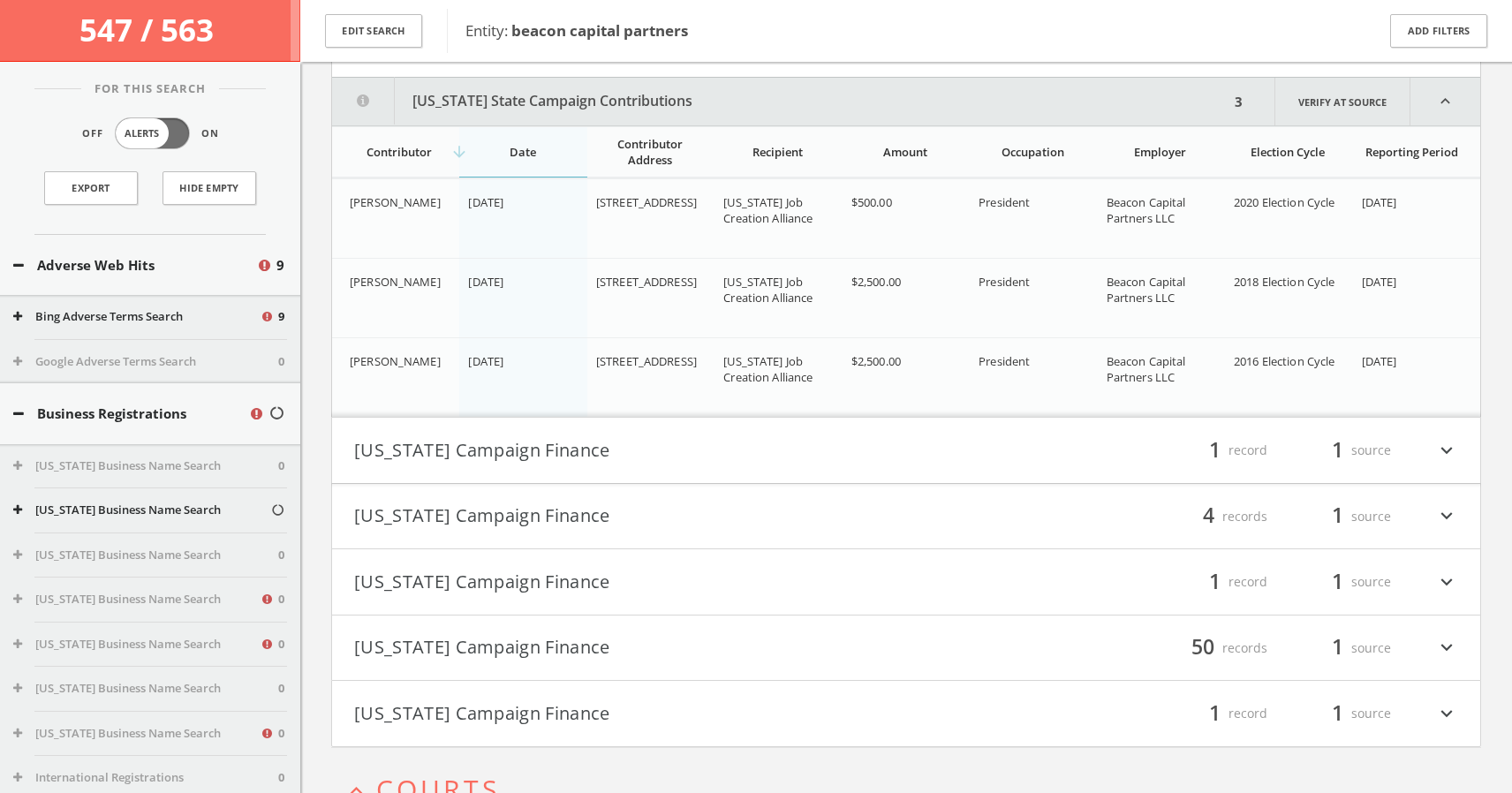
scroll to position [12742, 0]
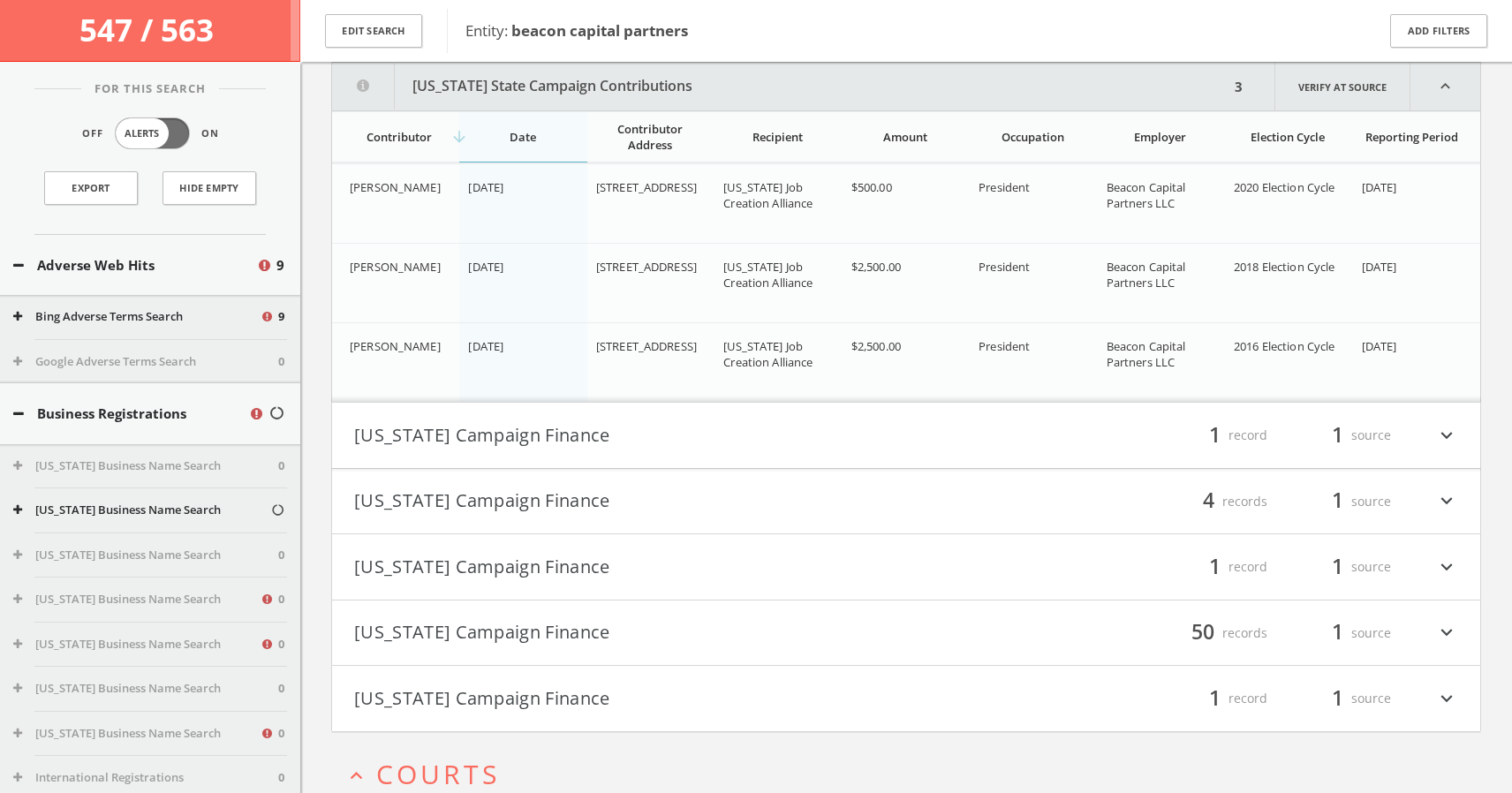
click at [1446, 434] on icon "expand_more" at bounding box center [1446, 434] width 23 height 30
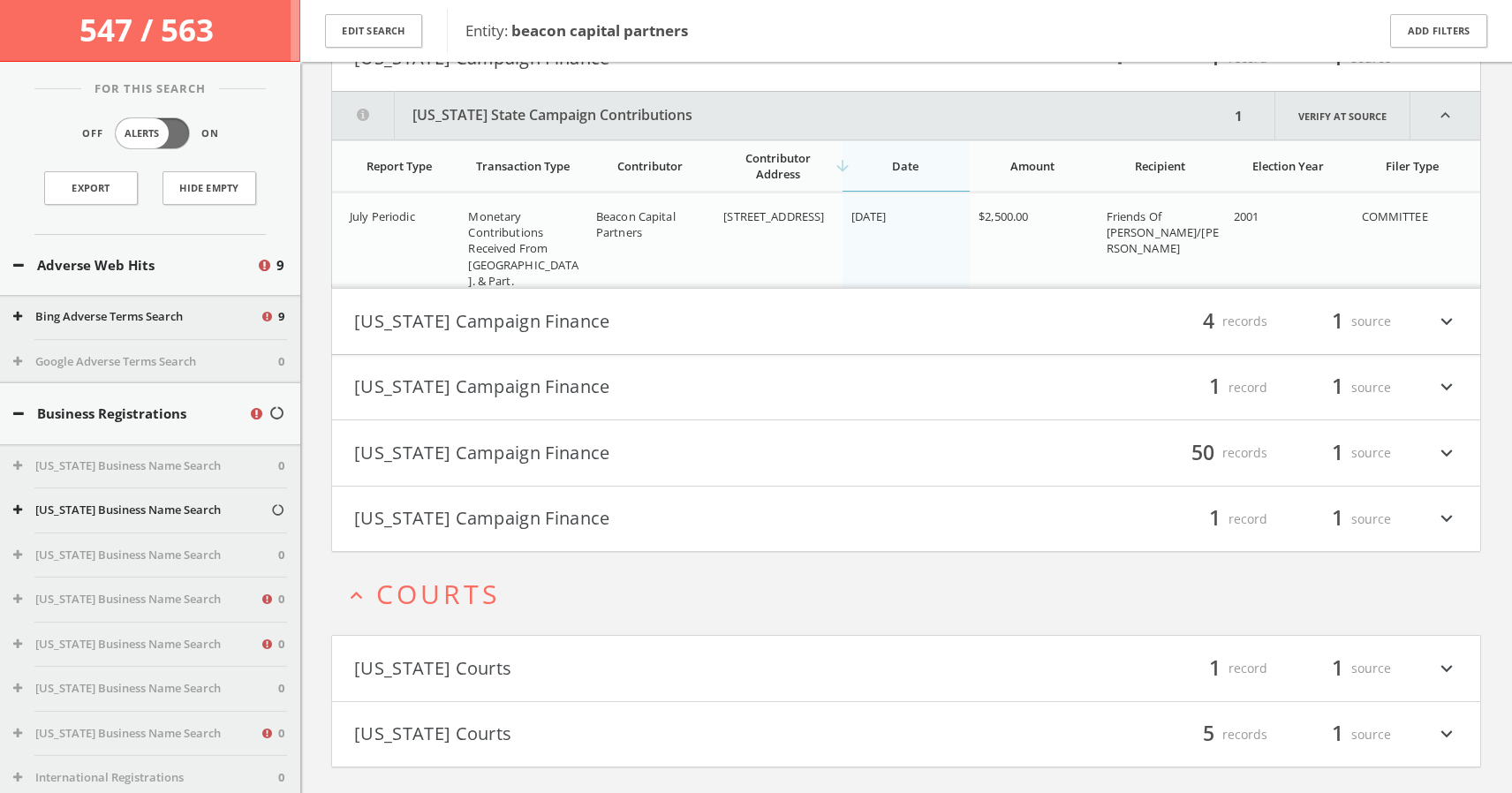
scroll to position [13148, 0]
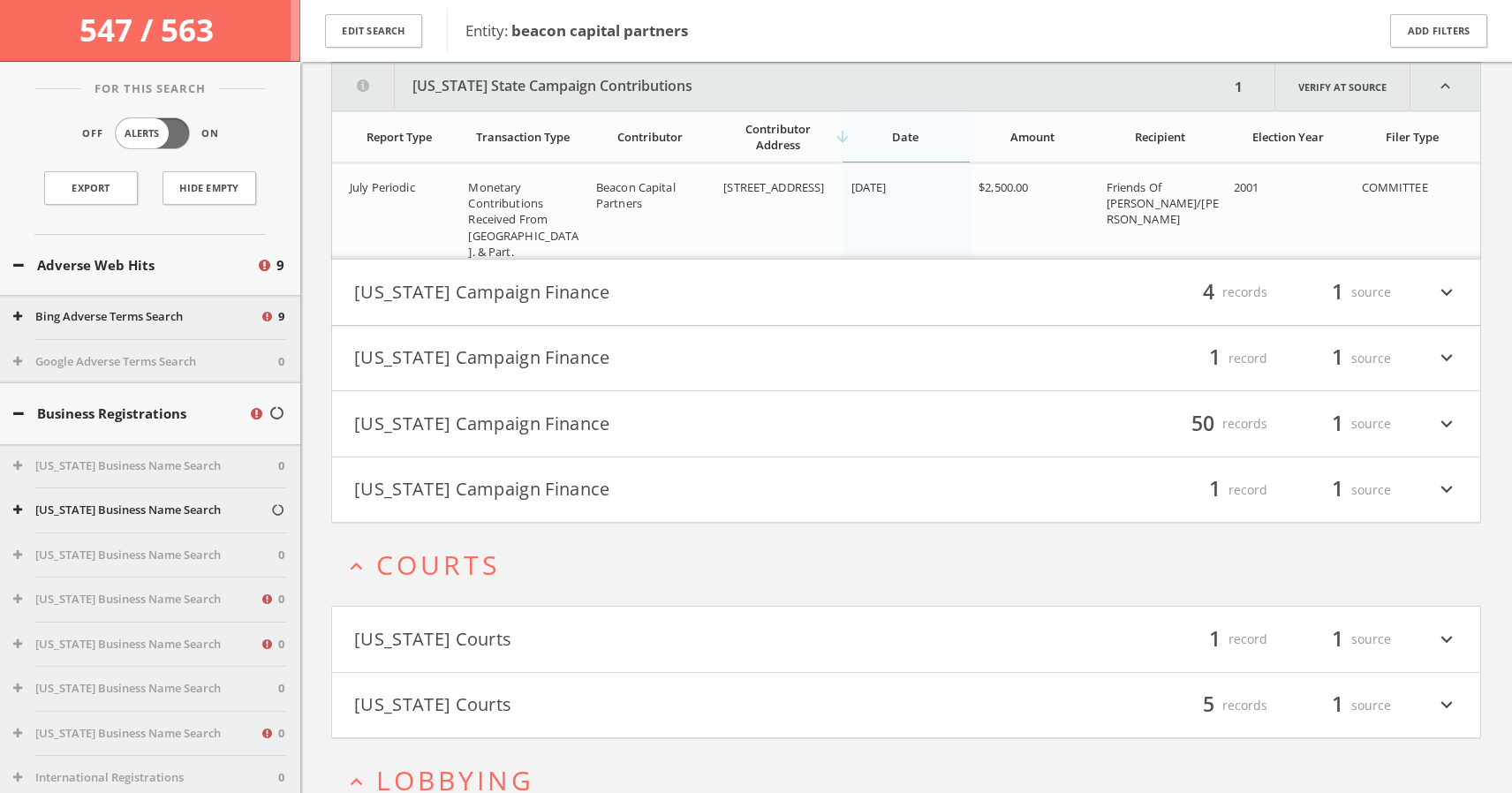
click at [1446, 293] on icon "expand_more" at bounding box center [1446, 292] width 23 height 30
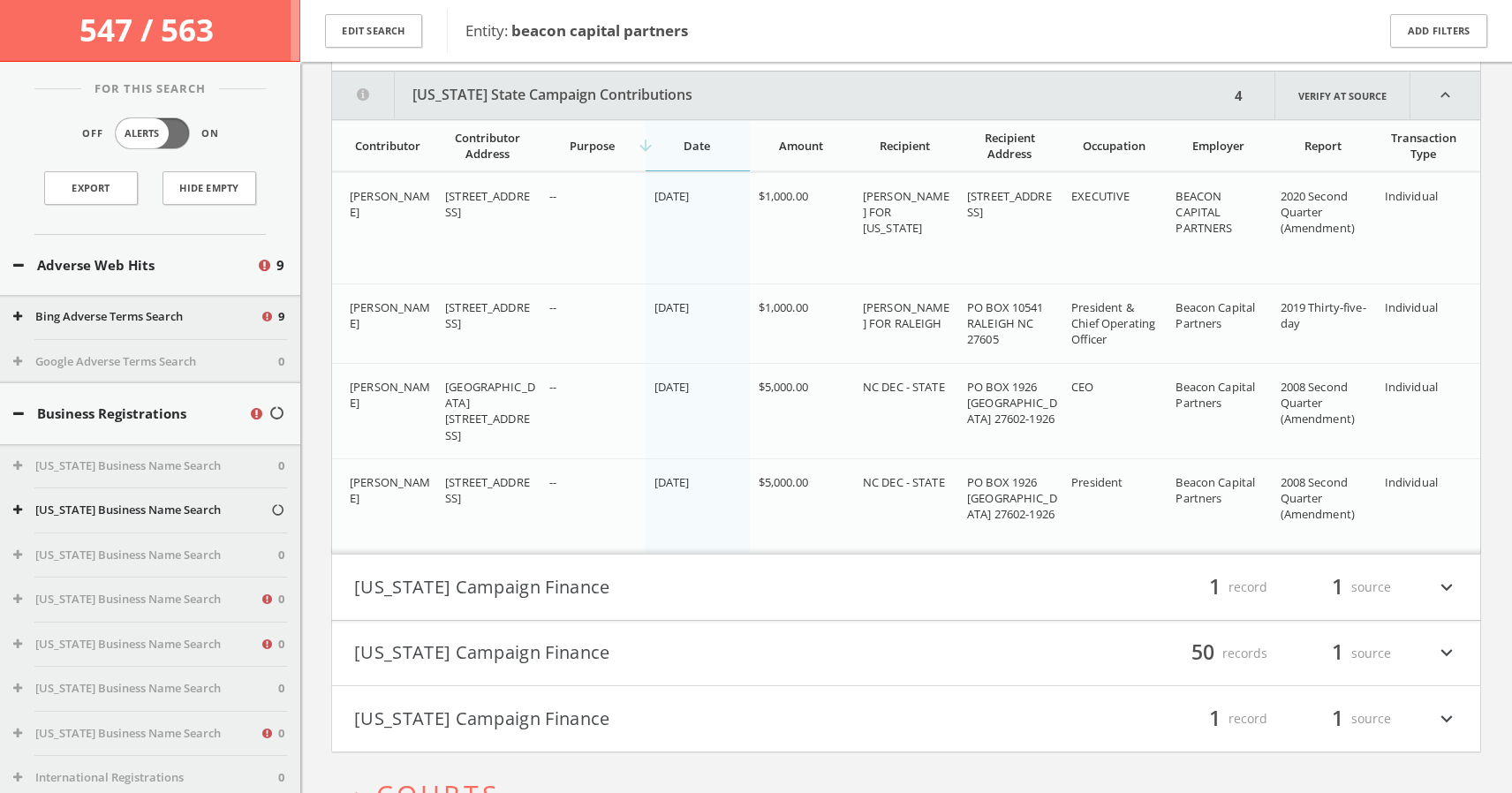
scroll to position [13411, 0]
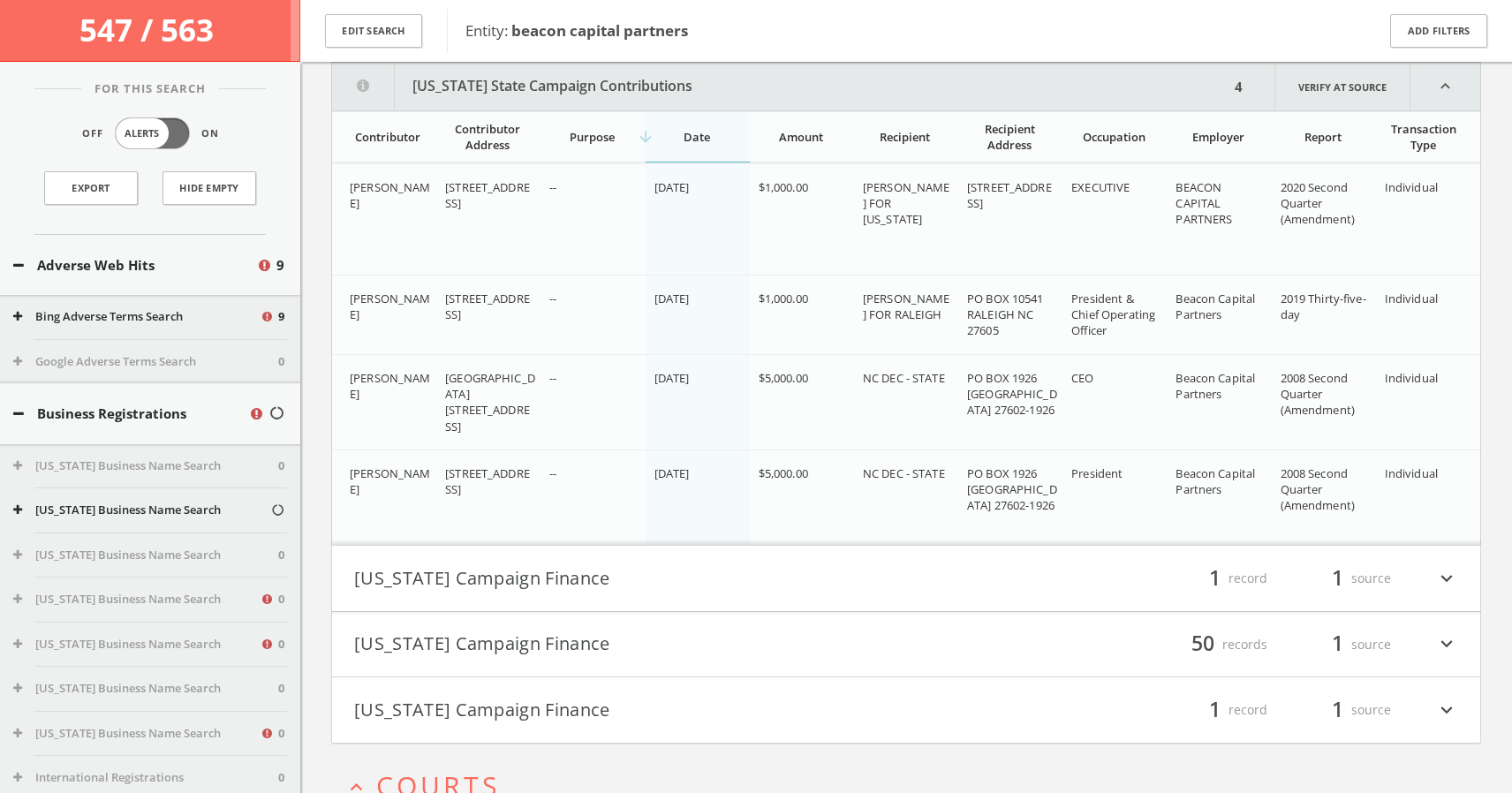
click at [1443, 580] on icon "expand_more" at bounding box center [1446, 578] width 23 height 30
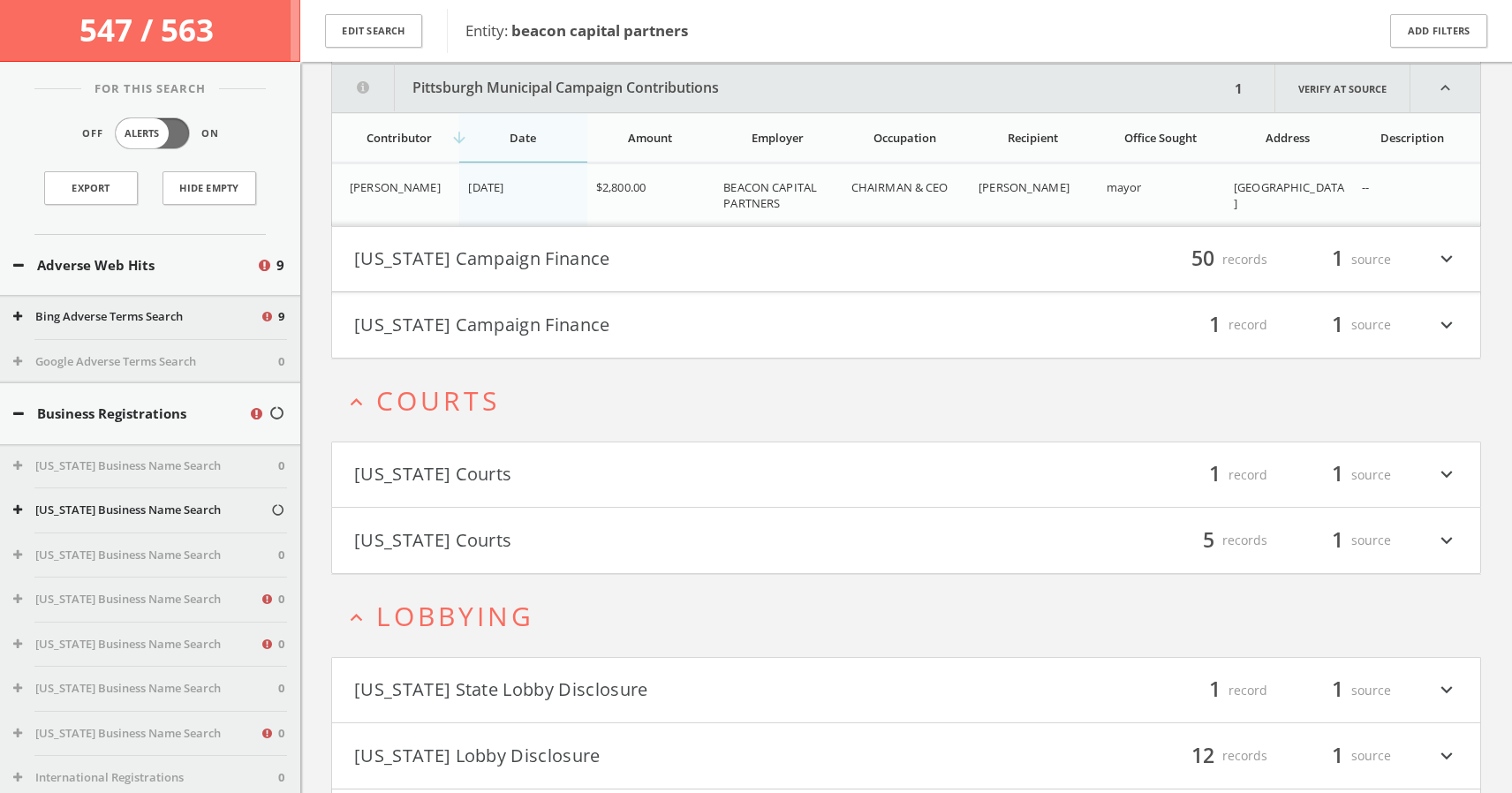
scroll to position [13960, 0]
click at [1447, 252] on icon "expand_more" at bounding box center [1446, 257] width 23 height 30
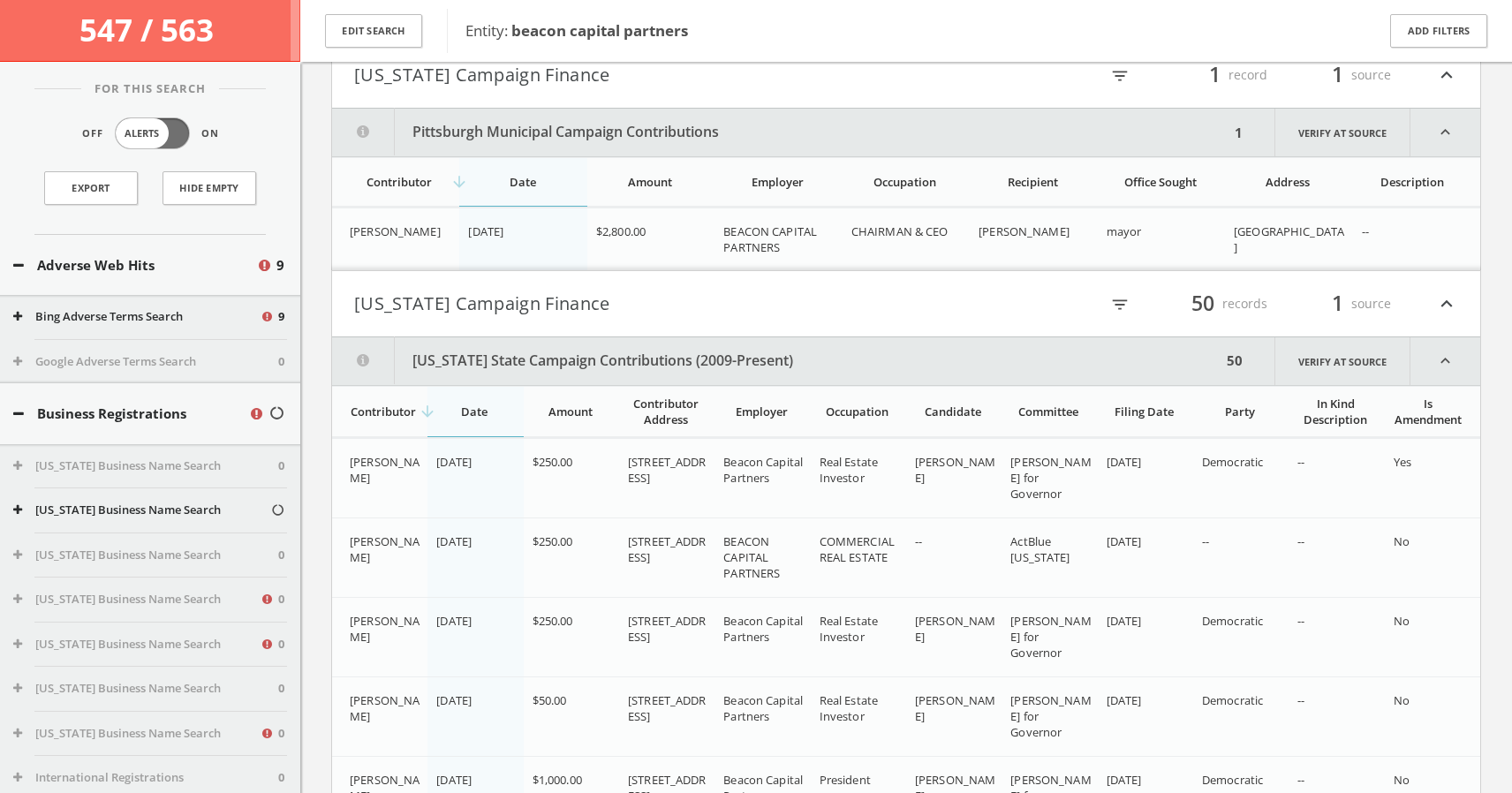
scroll to position [13913, 0]
drag, startPoint x: 980, startPoint y: 231, endPoint x: 1067, endPoint y: 231, distance: 87.0
click at [1067, 231] on div "[PERSON_NAME]" at bounding box center [1035, 232] width 113 height 16
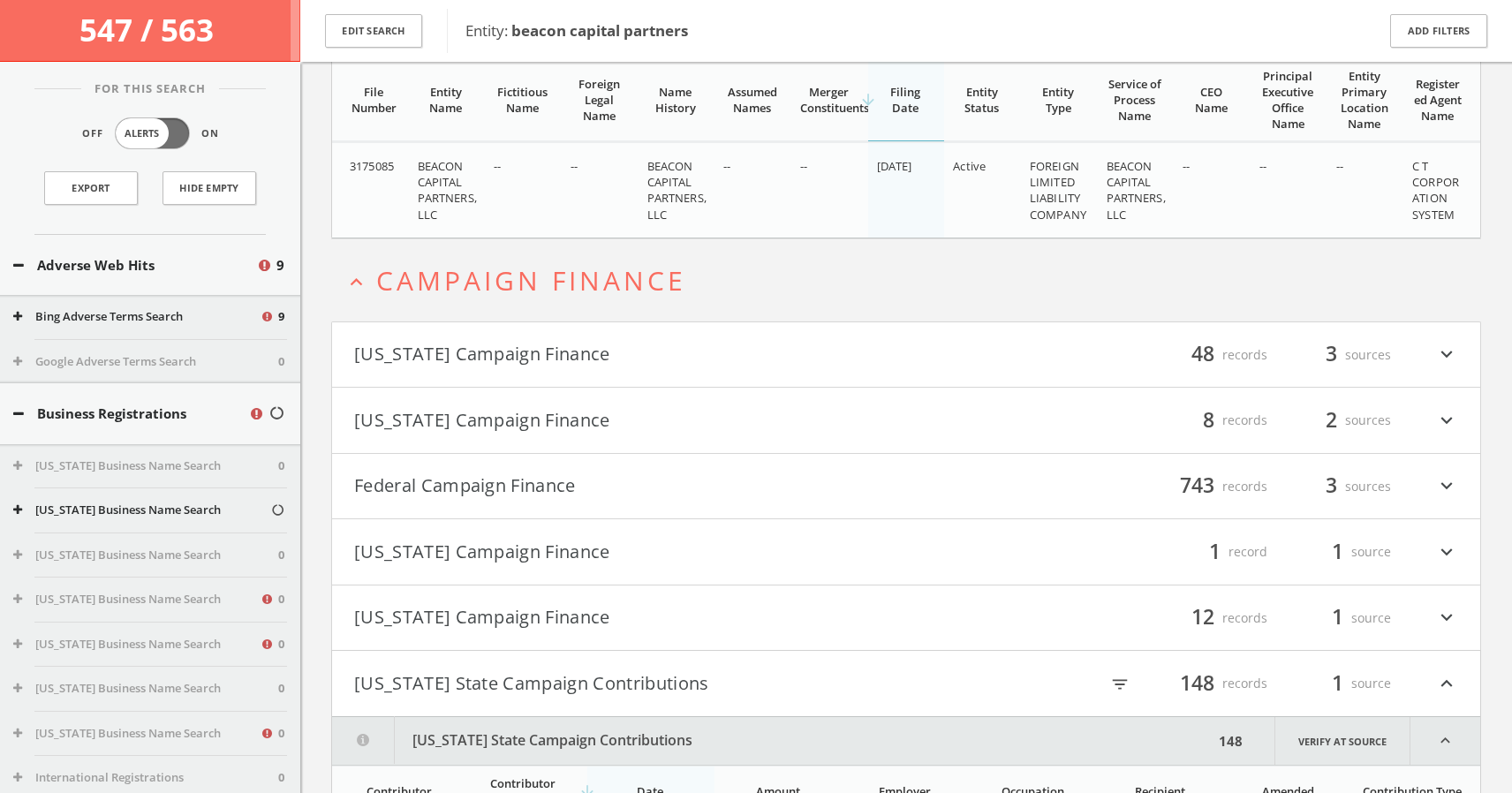
scroll to position [954, 0]
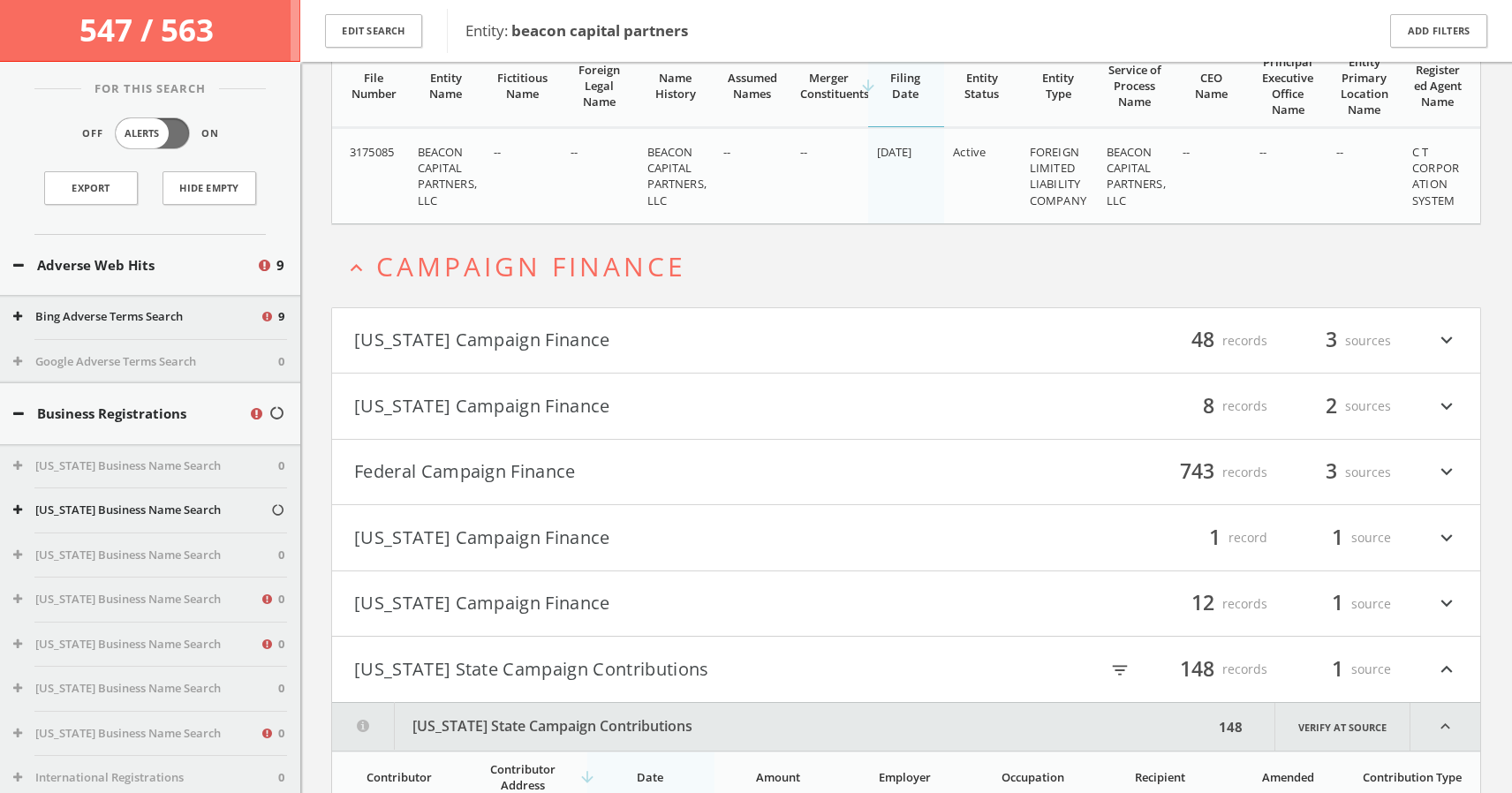
click at [1448, 467] on icon "expand_more" at bounding box center [1446, 472] width 23 height 30
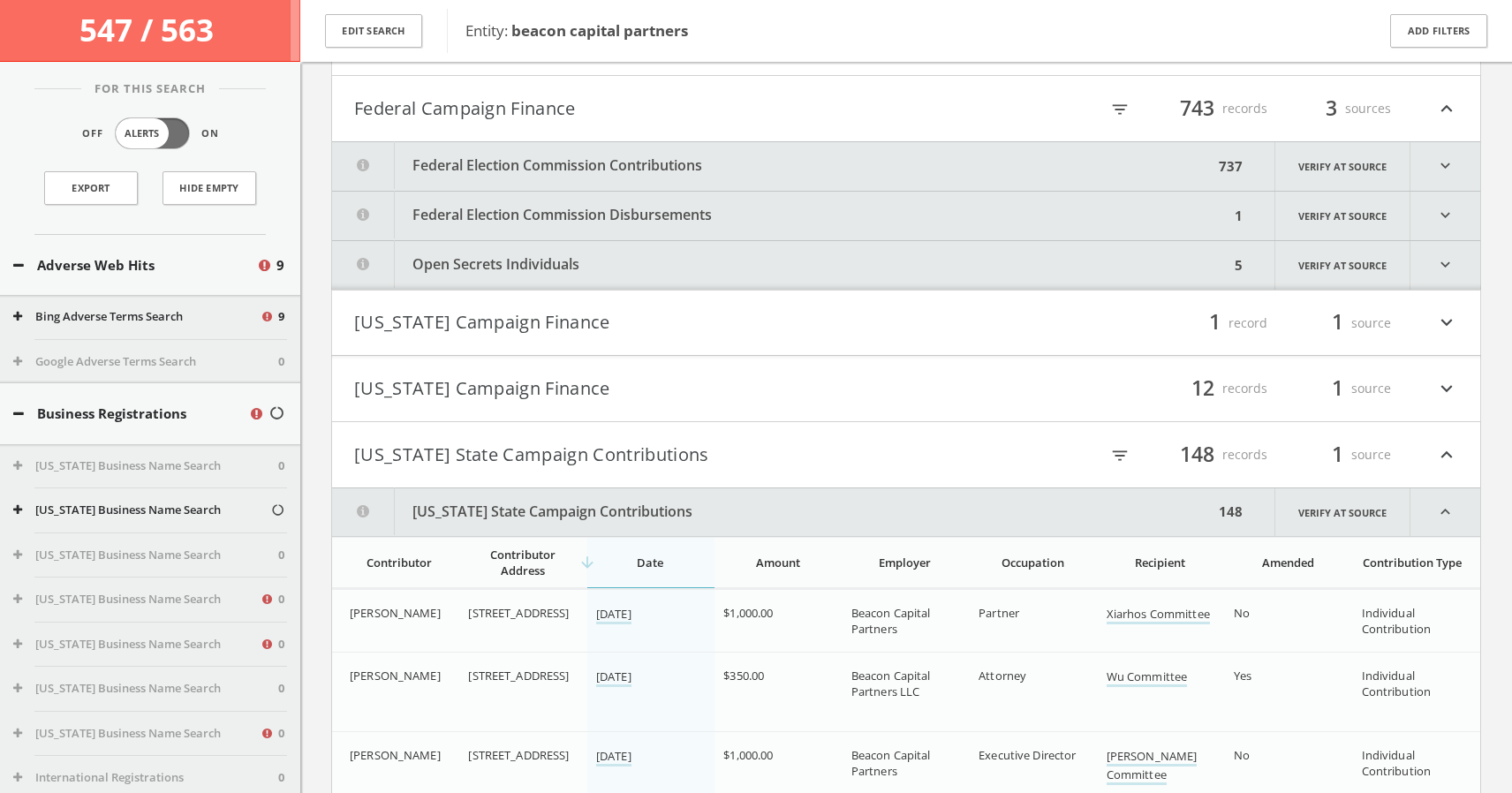
scroll to position [1330, 0]
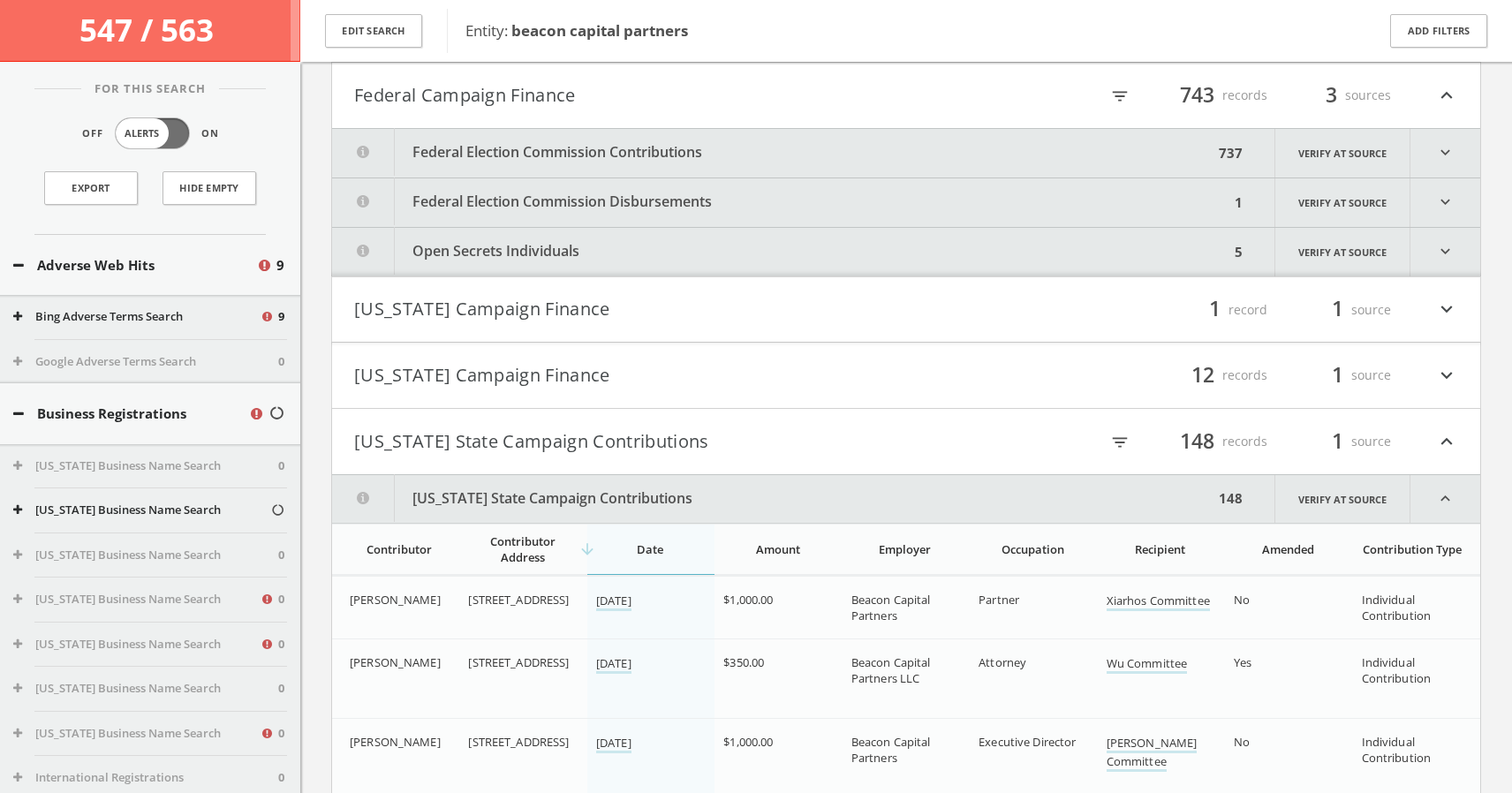
click at [1442, 248] on icon "expand_more" at bounding box center [1446, 252] width 70 height 48
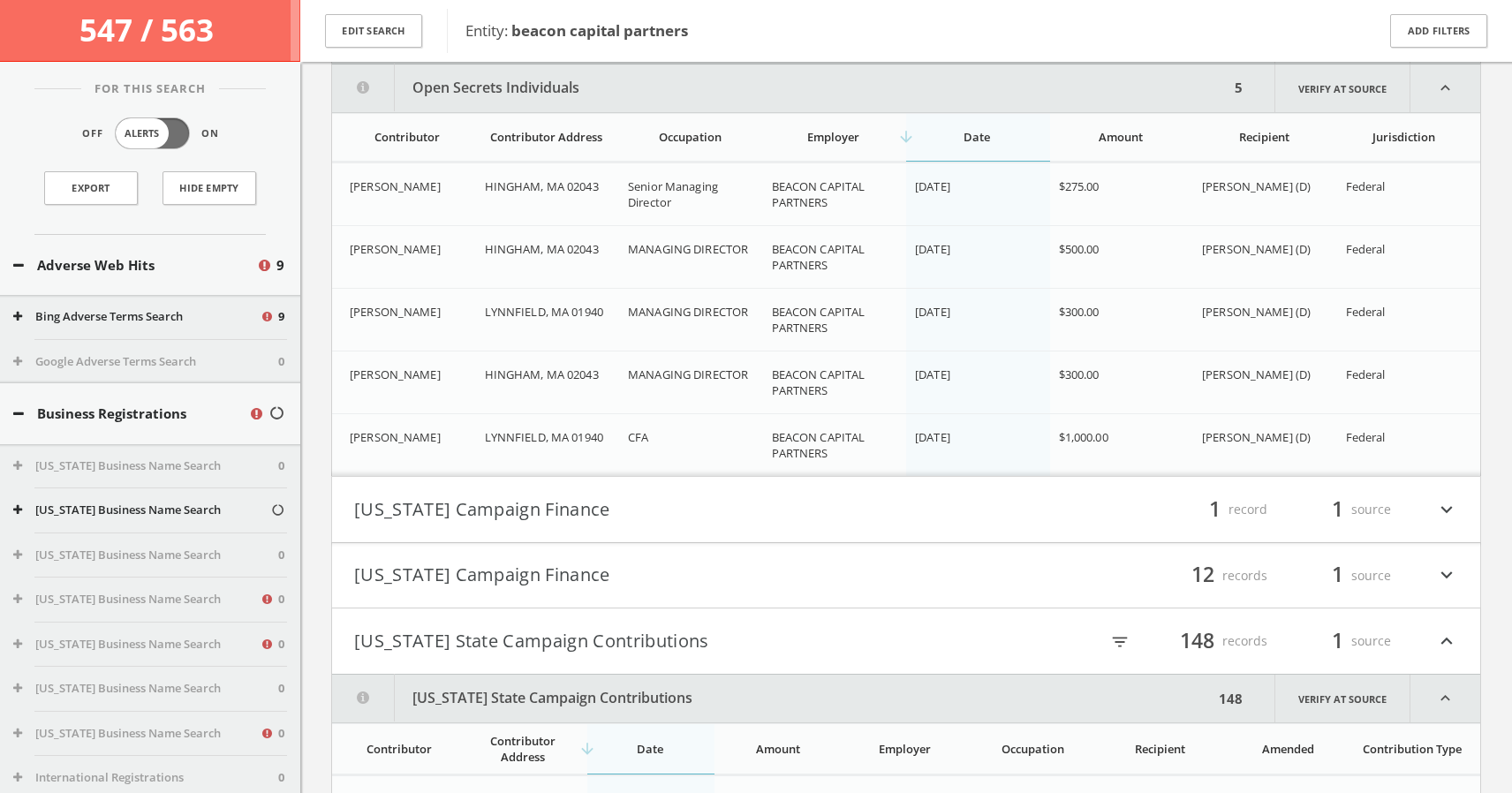
scroll to position [1495, 0]
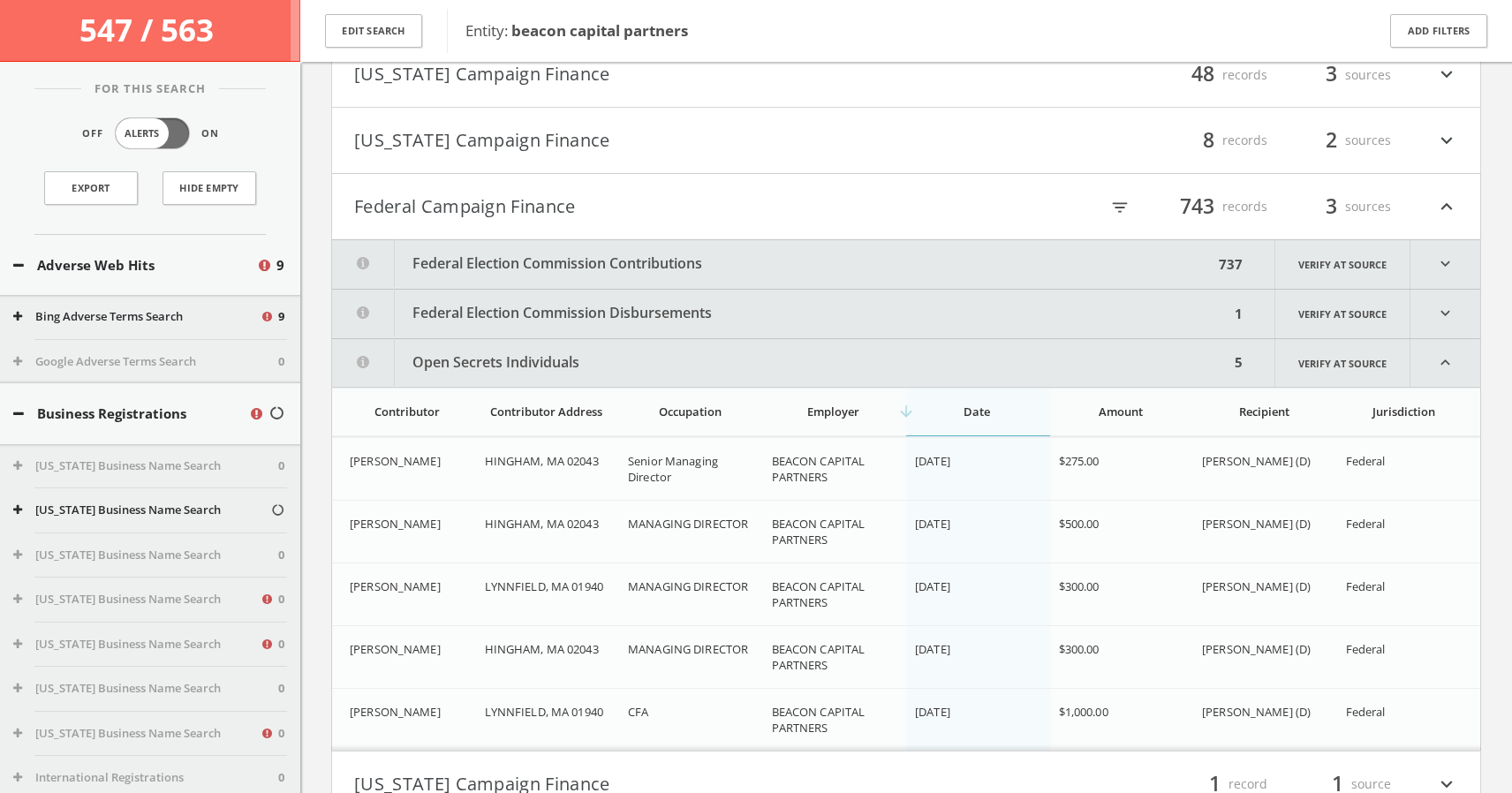
click at [1446, 258] on icon "expand_more" at bounding box center [1446, 265] width 70 height 48
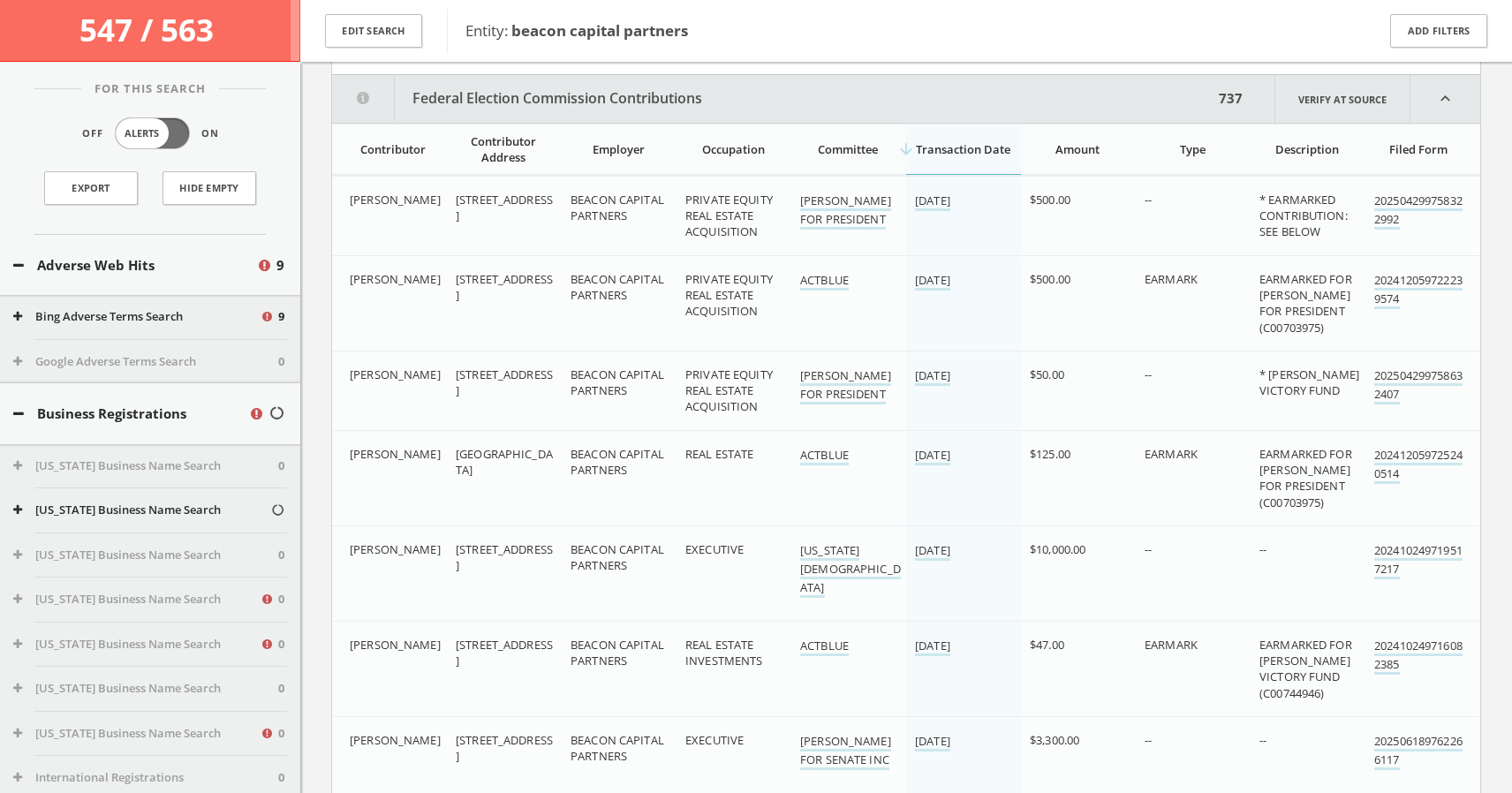
scroll to position [1397, 0]
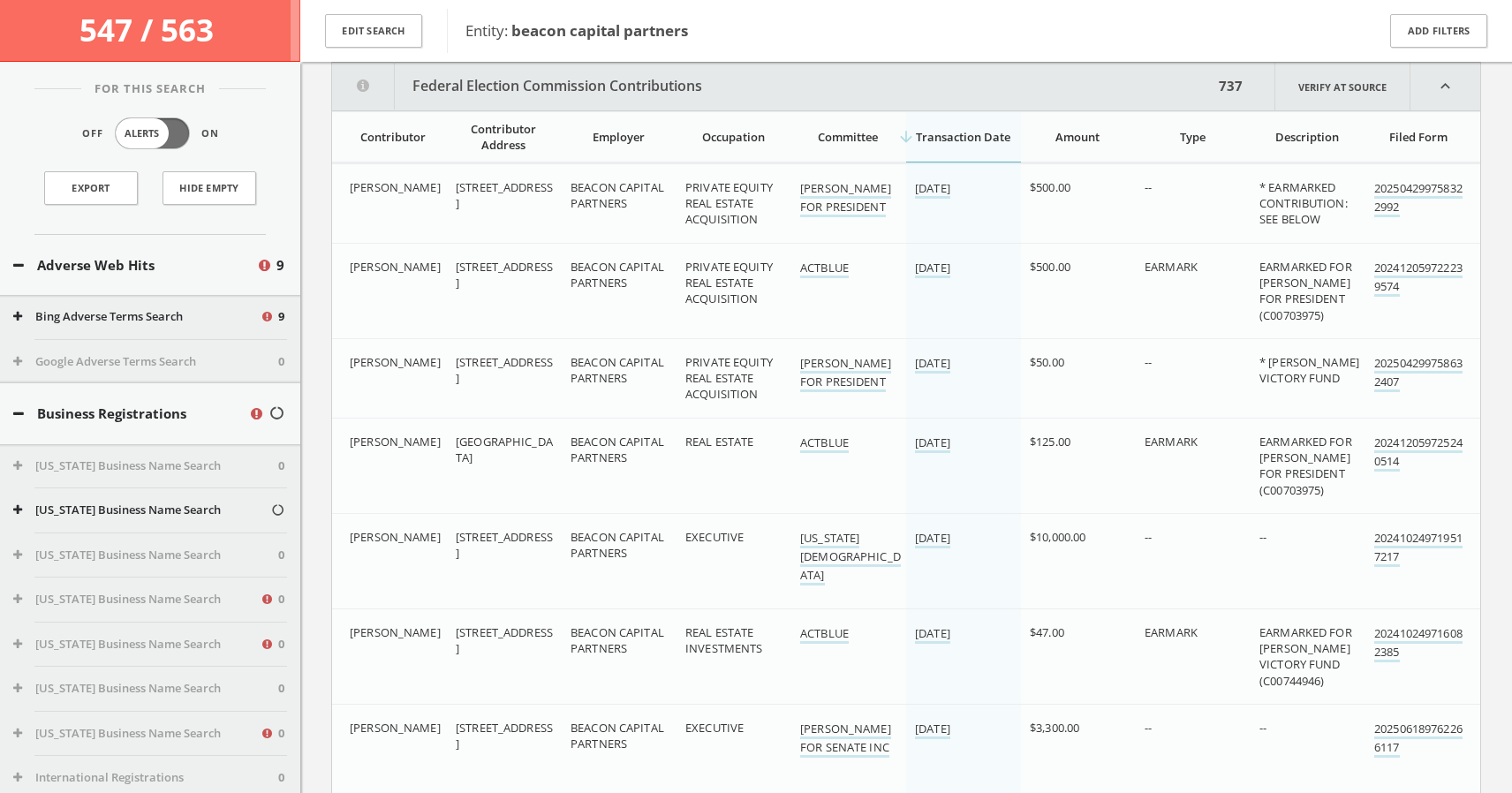
click at [1080, 138] on div "Amount" at bounding box center [1077, 137] width 95 height 16
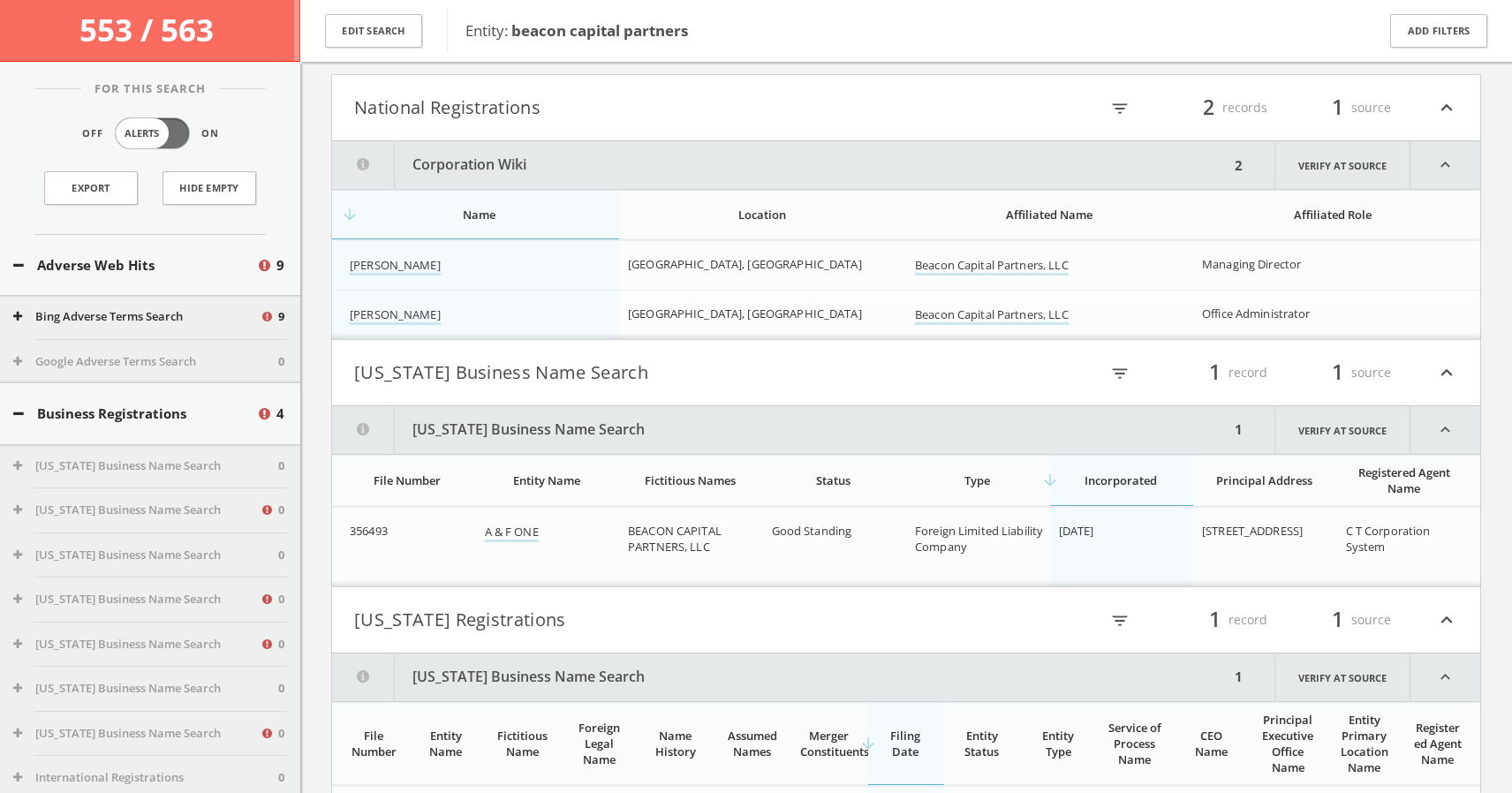
scroll to position [302, 0]
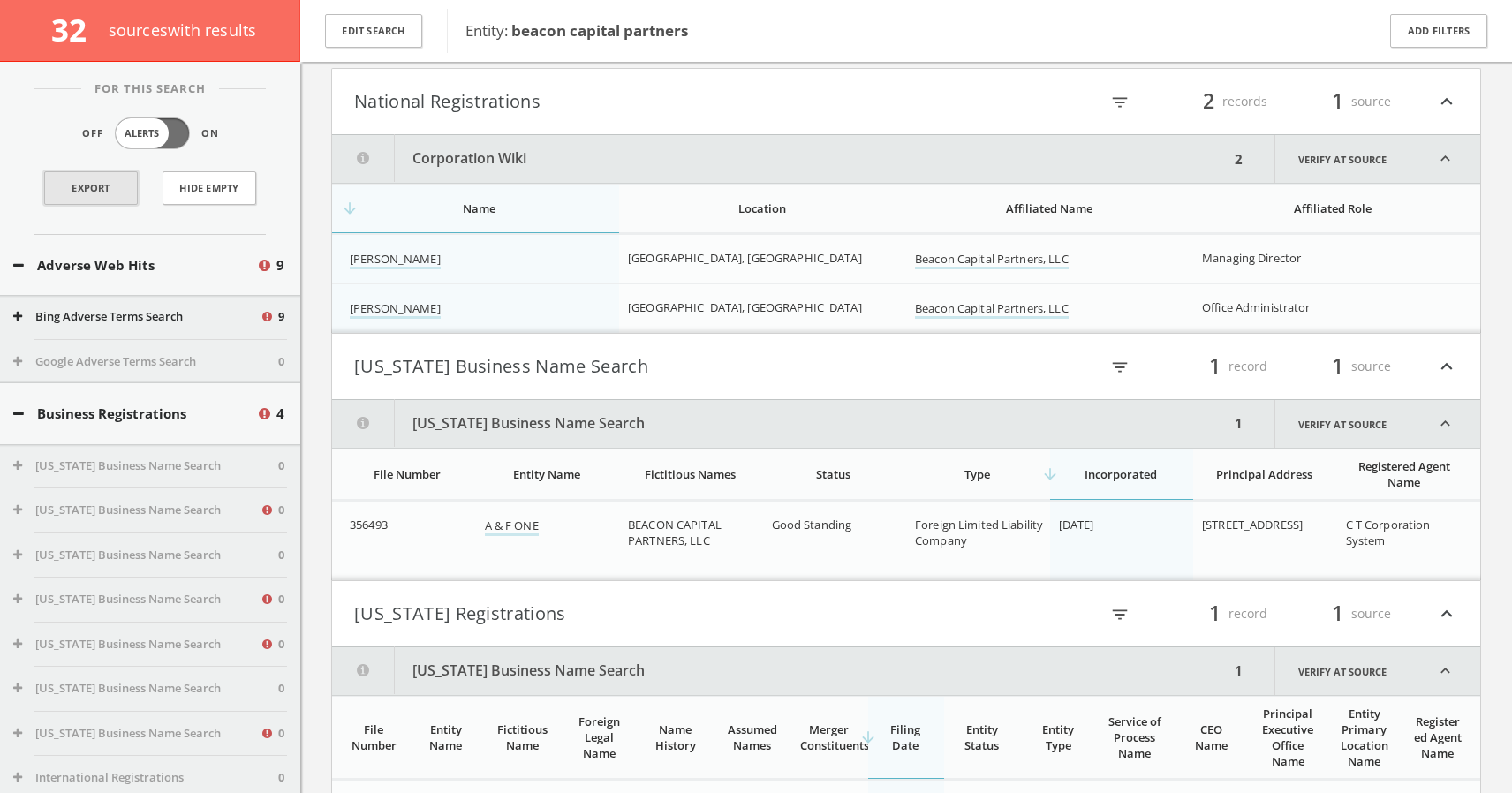
click at [114, 187] on link "Export" at bounding box center [91, 187] width 93 height 33
click at [382, 31] on button "Edit Search" at bounding box center [373, 31] width 97 height 34
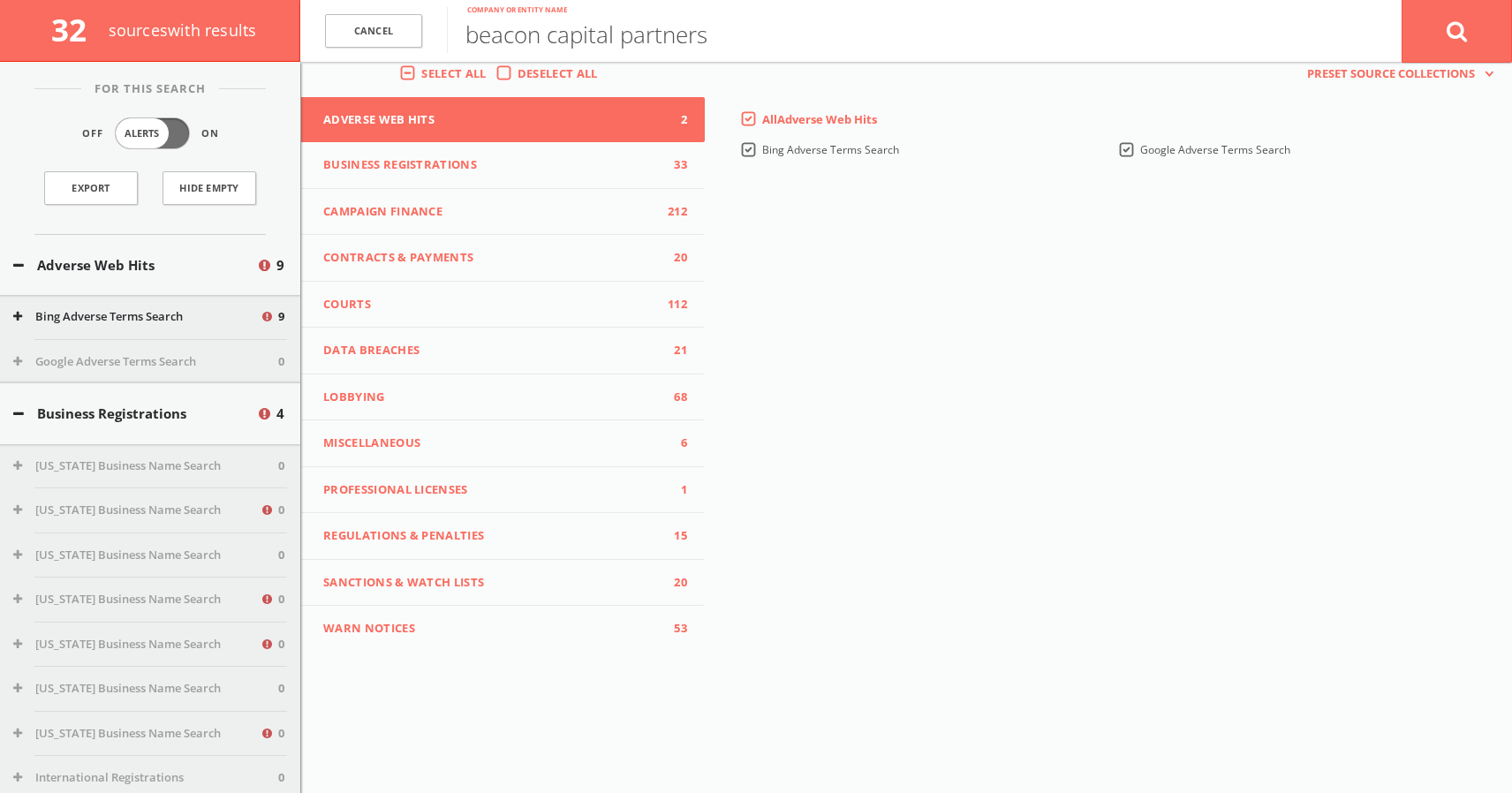
scroll to position [0, 0]
